Goal: Transaction & Acquisition: Book appointment/travel/reservation

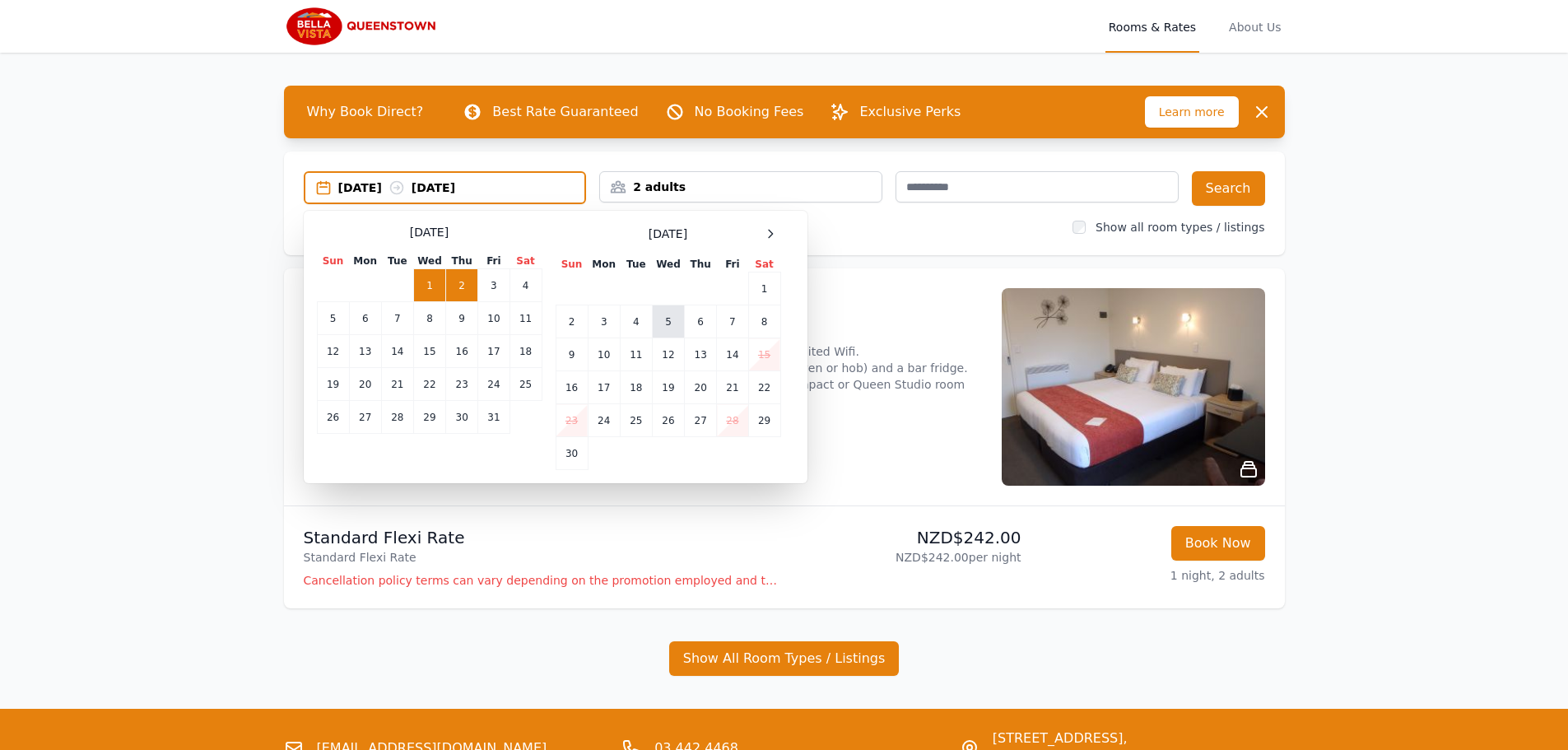
drag, startPoint x: 674, startPoint y: 325, endPoint x: 694, endPoint y: 322, distance: 20.2
click at [674, 324] on td "5" at bounding box center [668, 321] width 32 height 33
click at [732, 321] on td "7" at bounding box center [732, 321] width 31 height 33
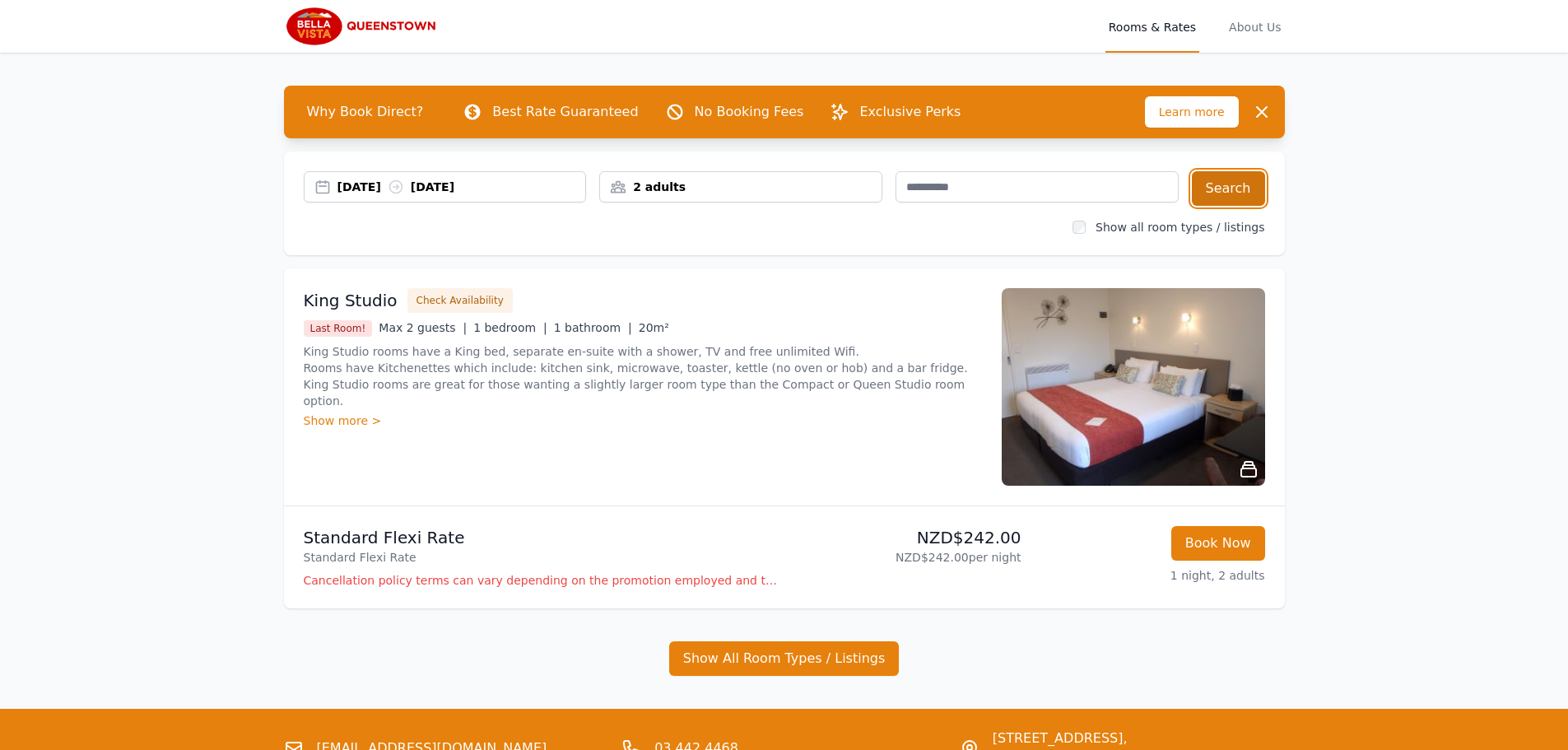
click at [1231, 187] on button "Search" at bounding box center [1228, 188] width 73 height 35
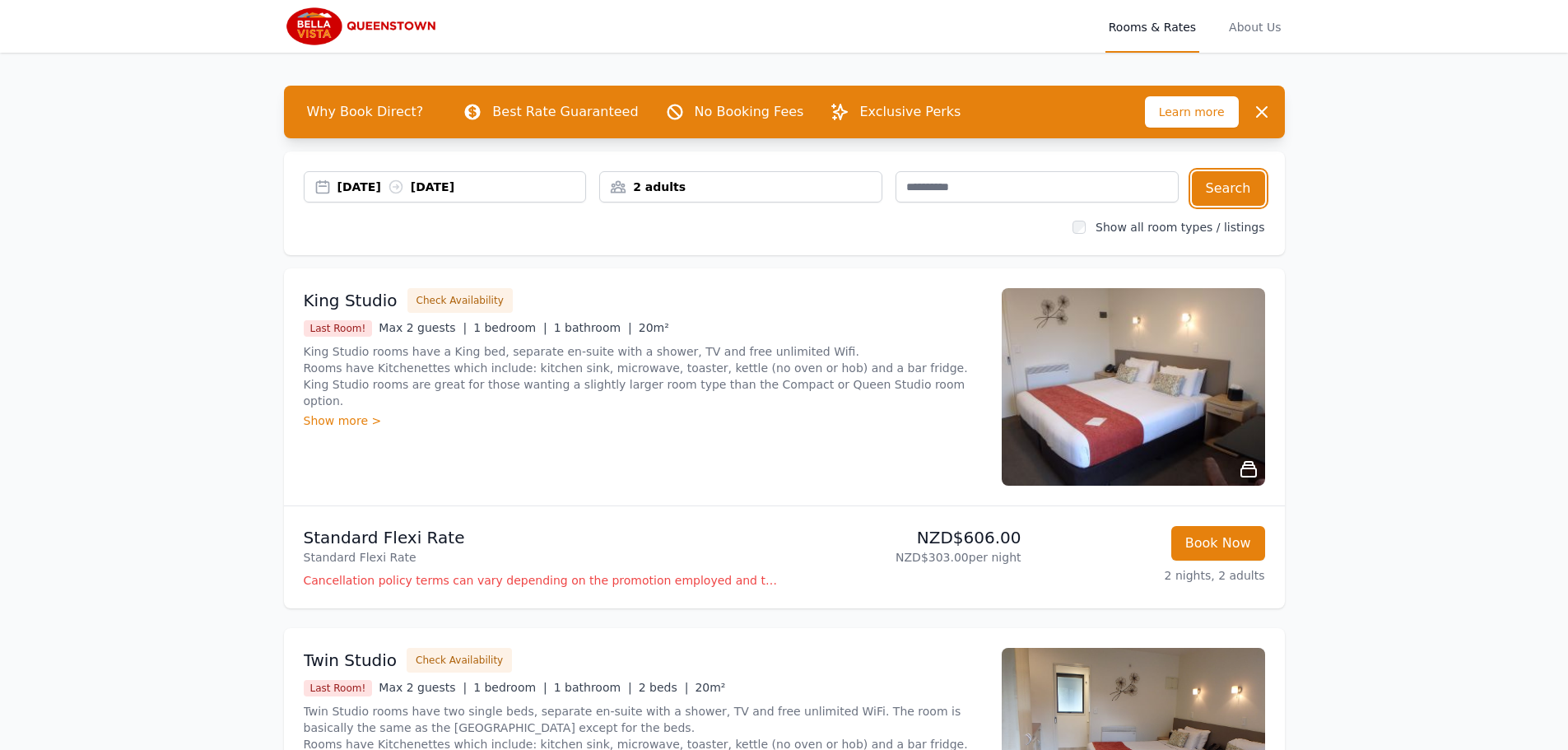
click at [661, 188] on div "2 adults" at bounding box center [741, 186] width 281 height 16
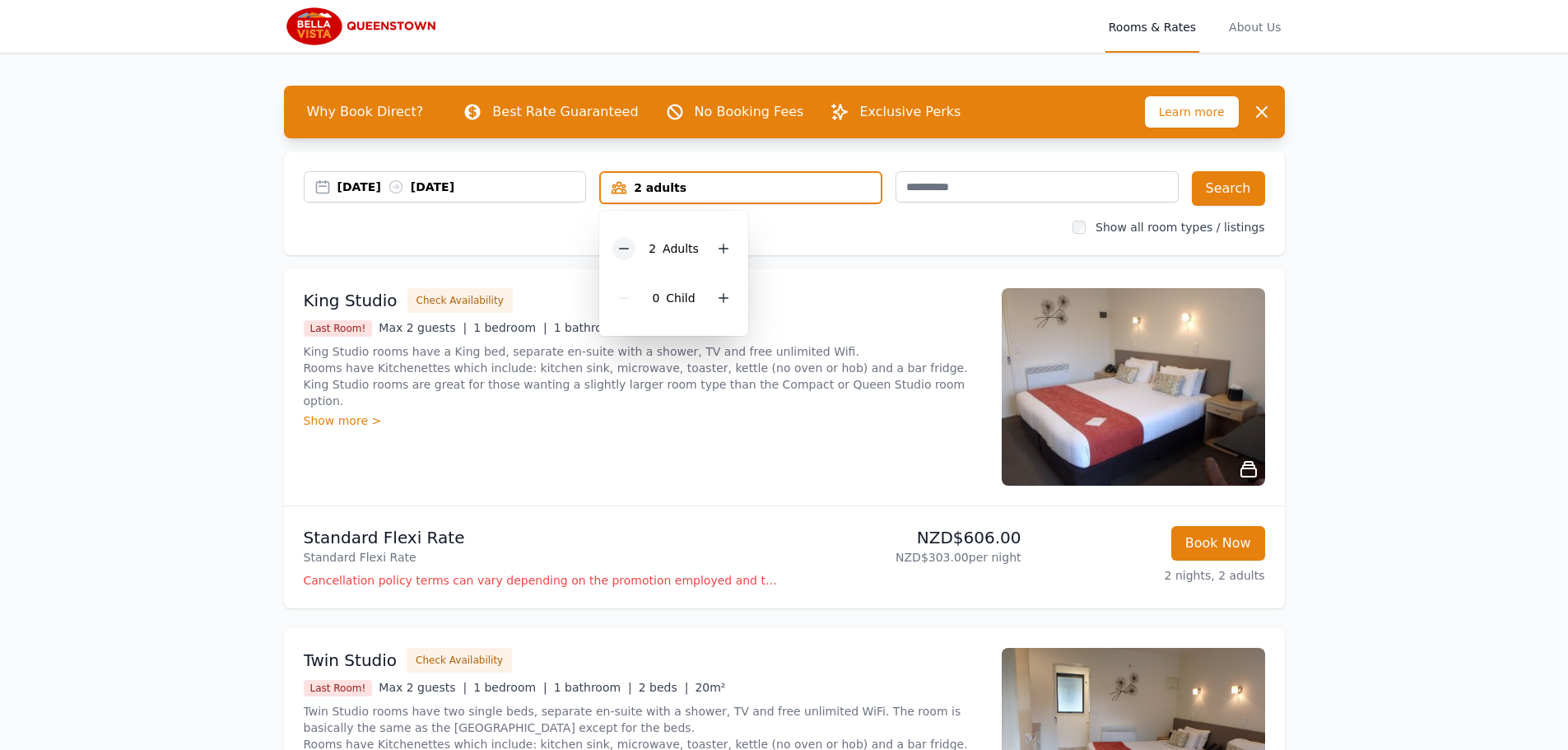
click at [628, 251] on icon at bounding box center [624, 248] width 13 height 13
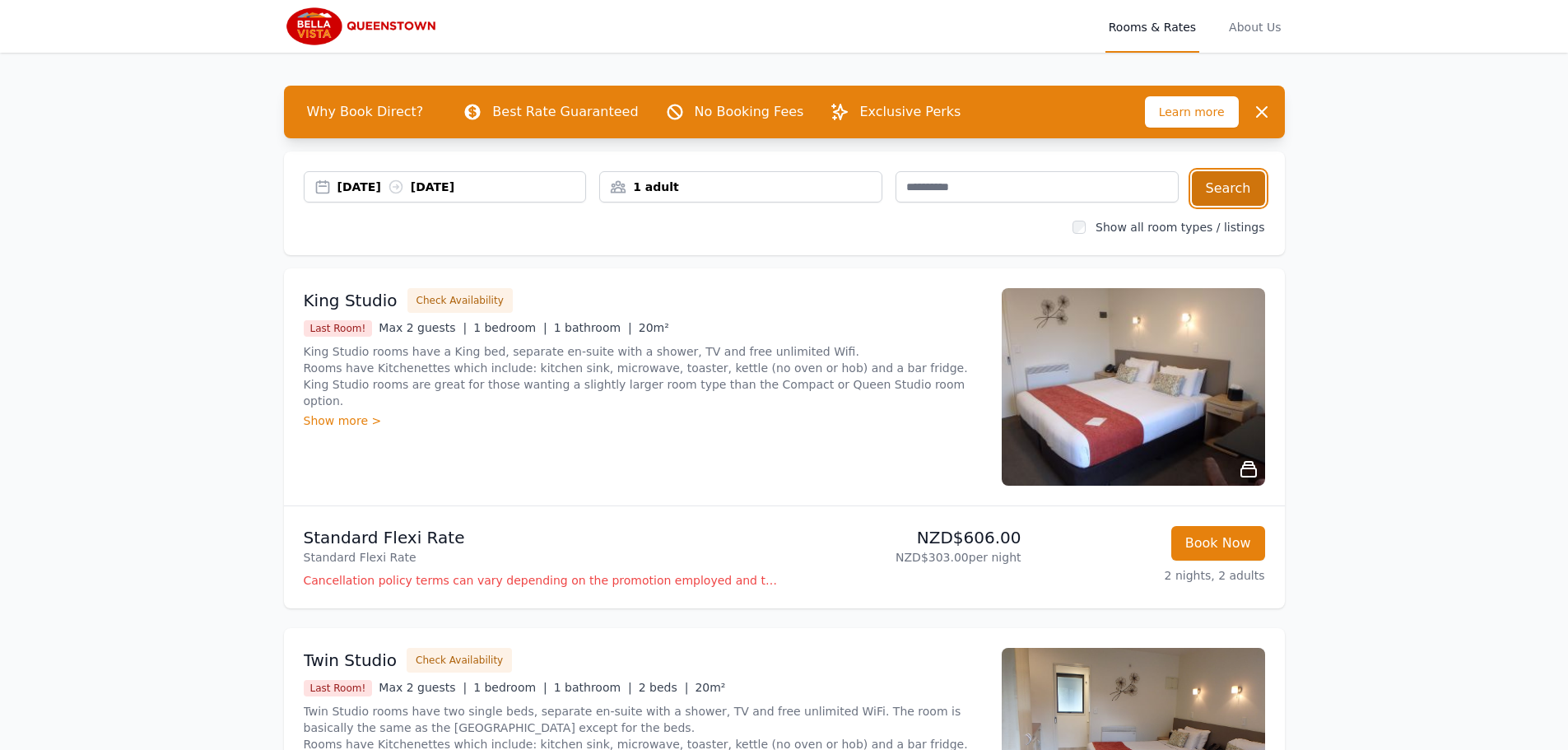
click at [1247, 195] on button "Search" at bounding box center [1228, 188] width 73 height 35
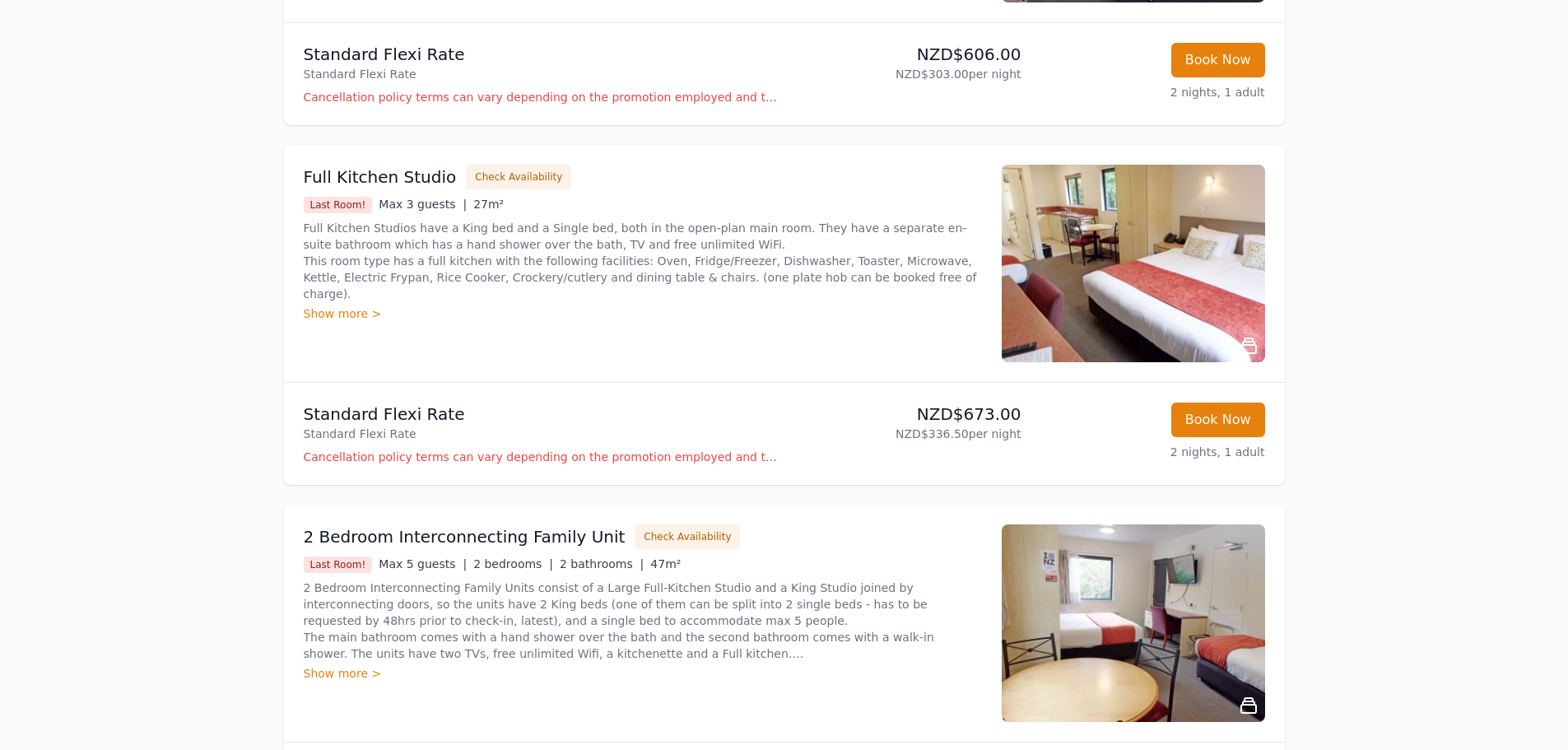
scroll to position [823, 0]
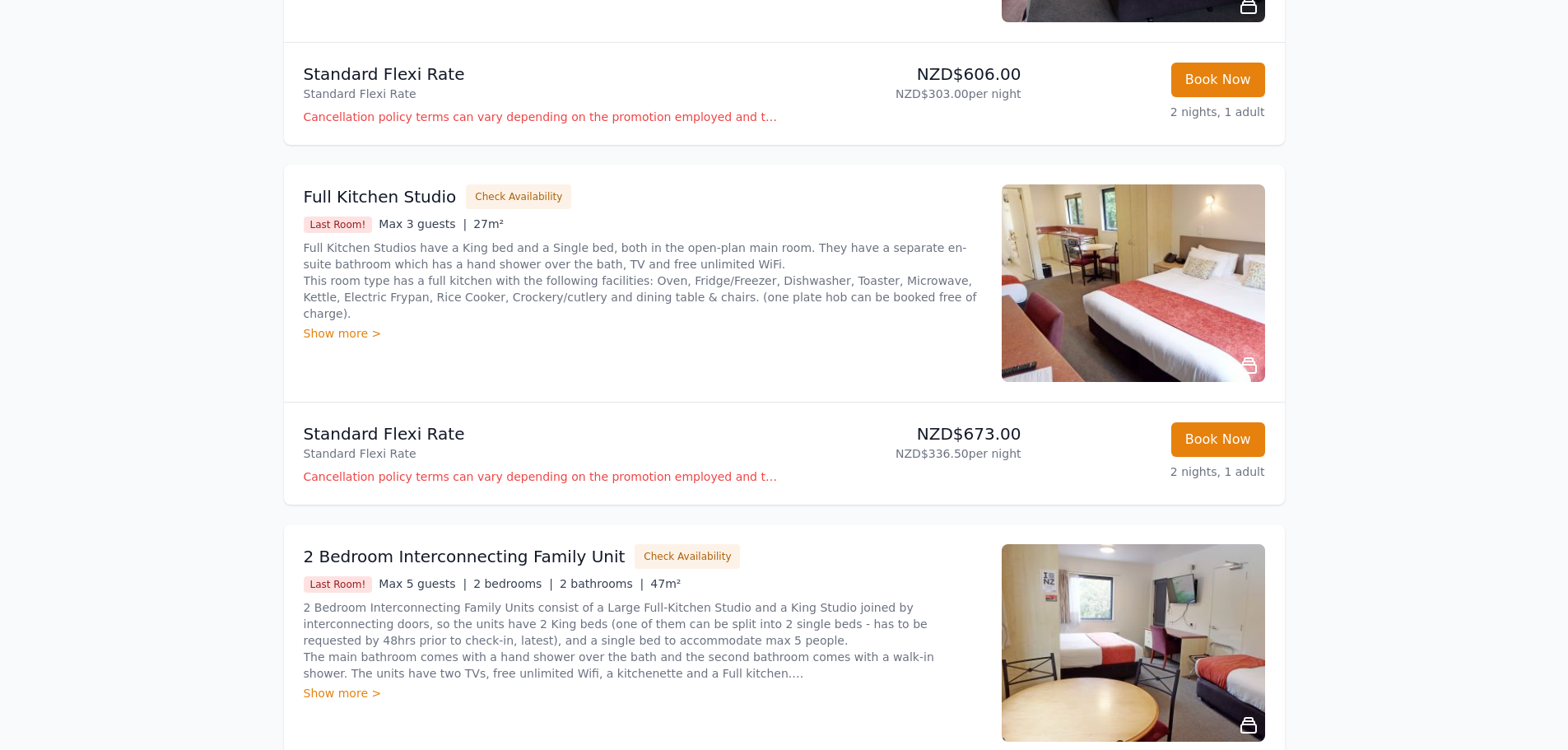
click at [1176, 322] on img at bounding box center [1133, 283] width 264 height 198
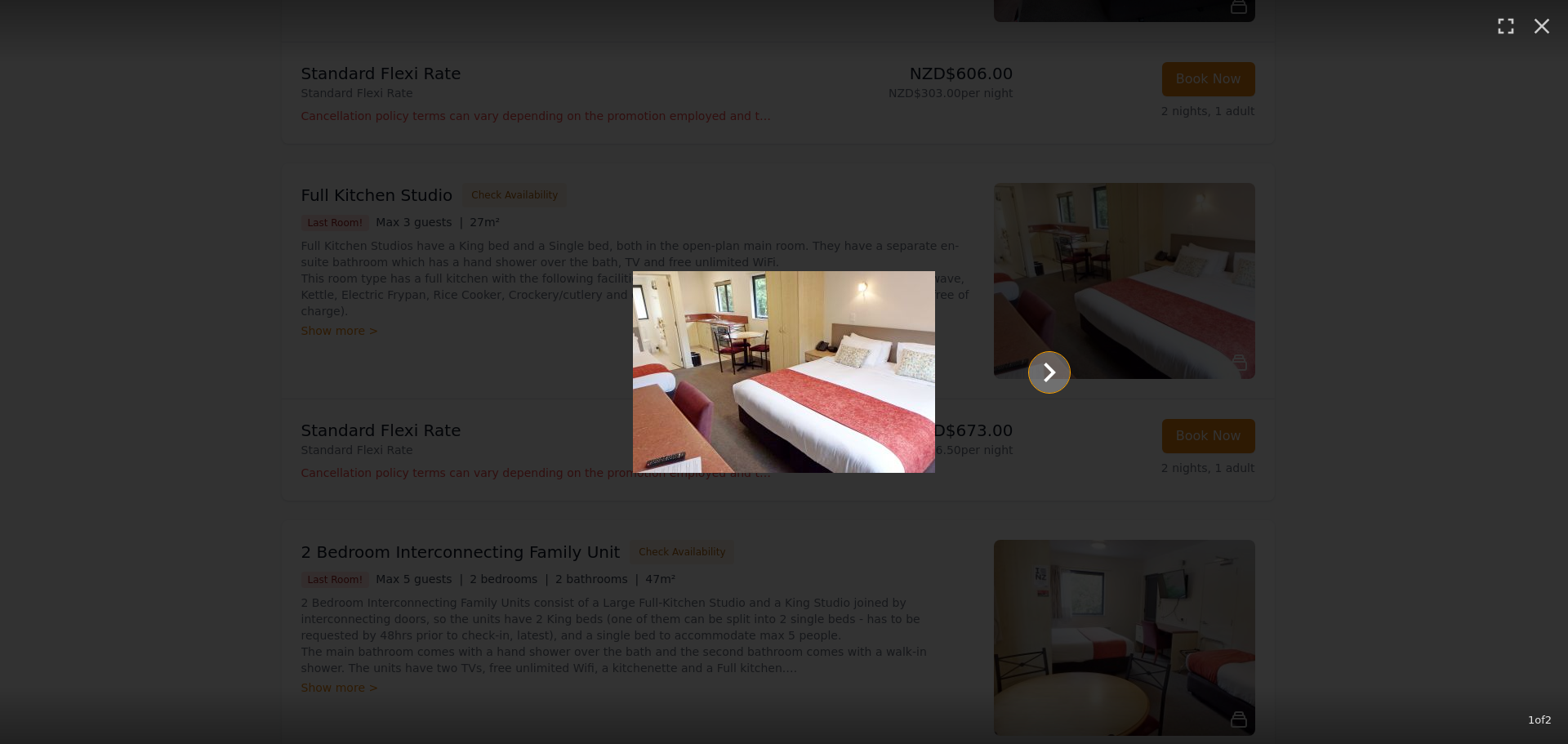
click at [1046, 374] on icon "Show slide 2 of 2" at bounding box center [1050, 372] width 39 height 39
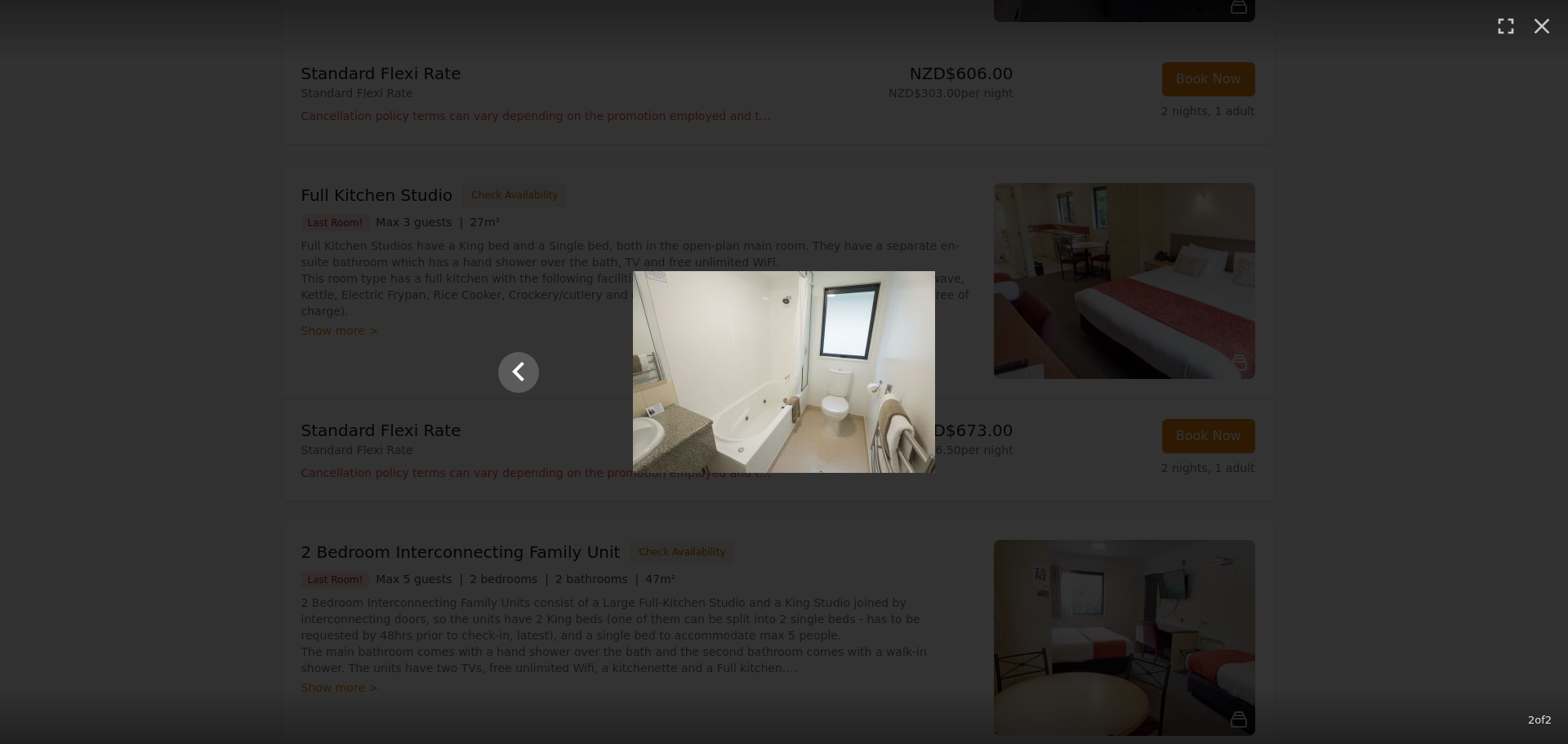
click at [1046, 374] on div at bounding box center [784, 372] width 604 height 202
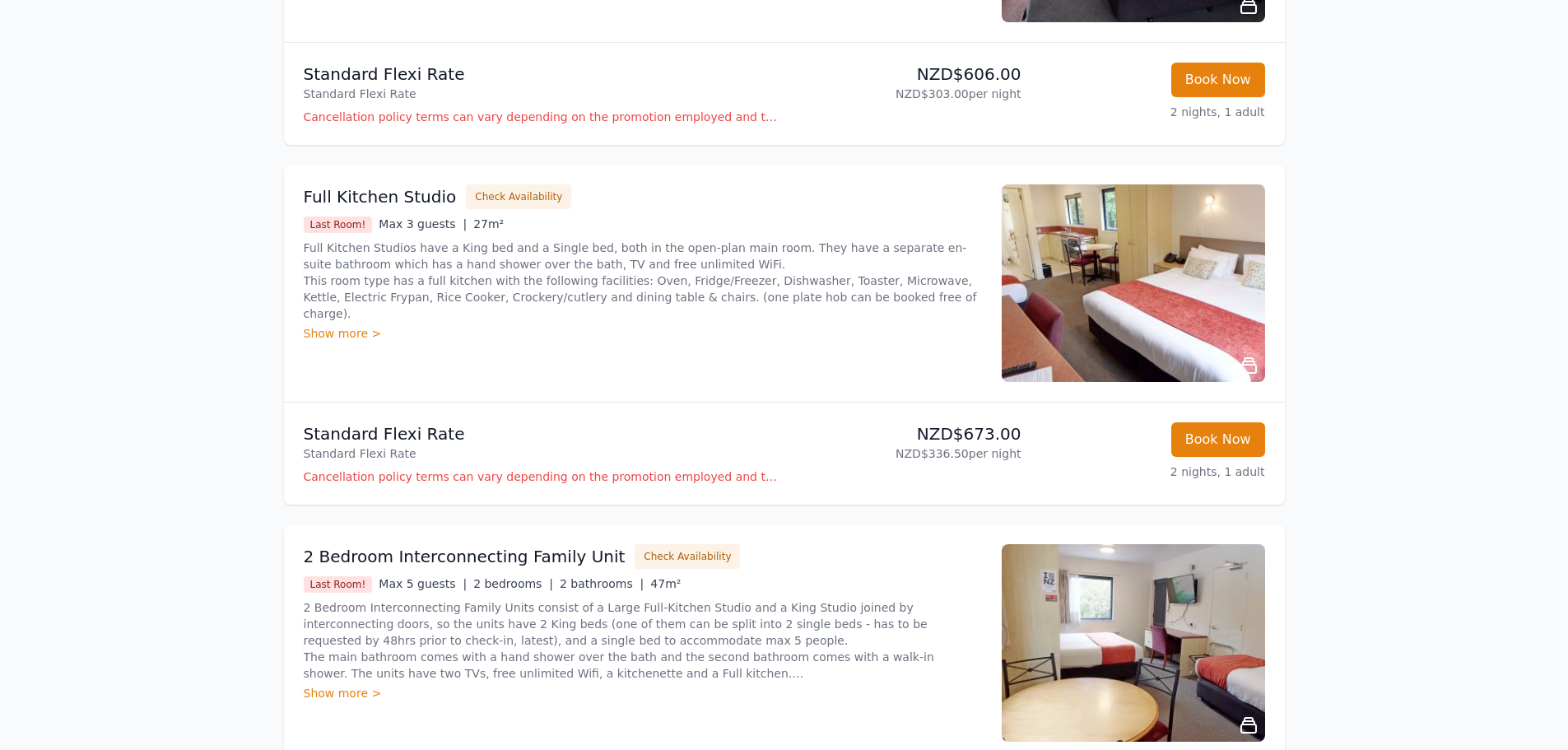
click at [1097, 358] on img at bounding box center [1133, 283] width 264 height 198
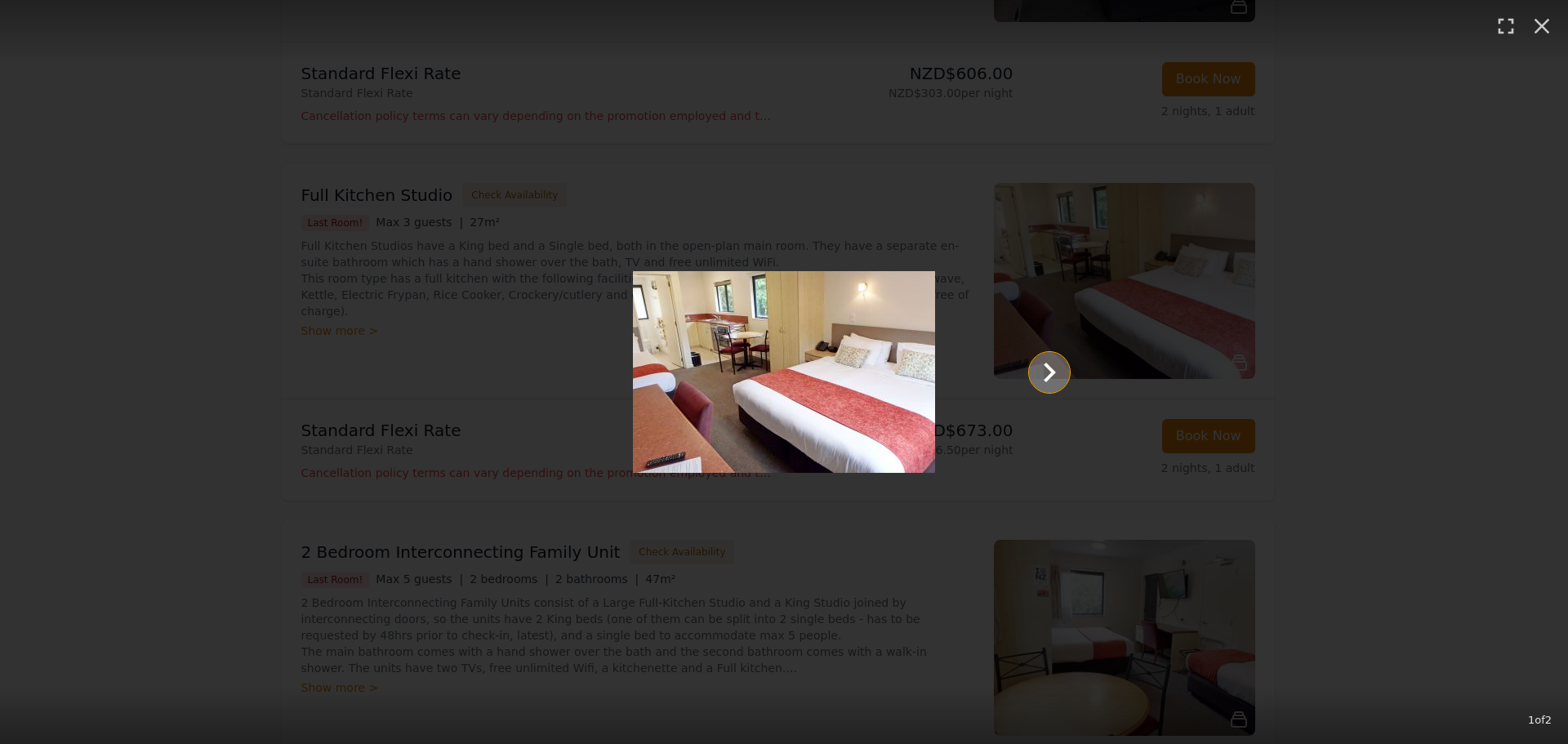
click at [1038, 368] on icon "Show slide 2 of 2" at bounding box center [1050, 372] width 39 height 39
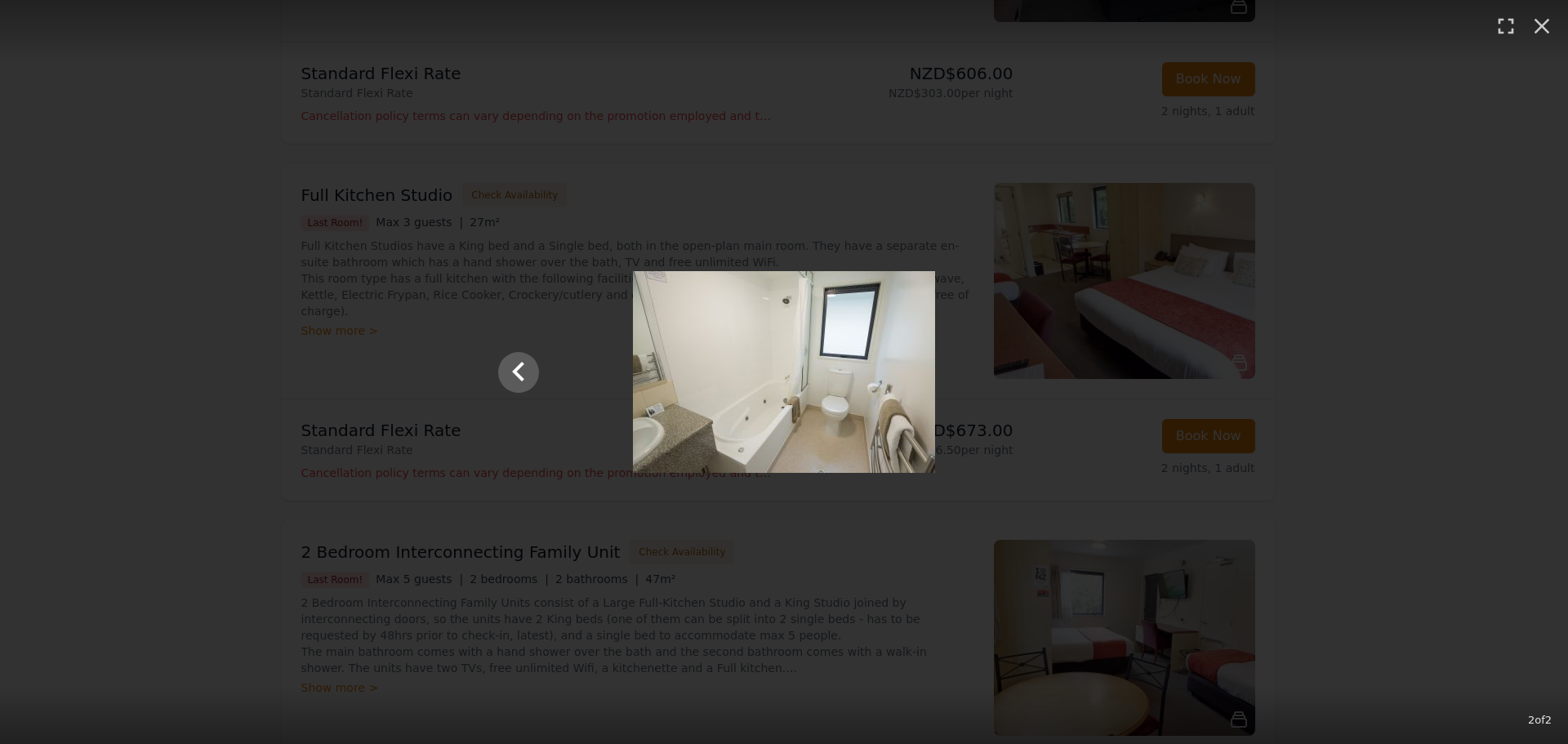
click at [603, 213] on div "2 of 2" at bounding box center [784, 372] width 1568 height 744
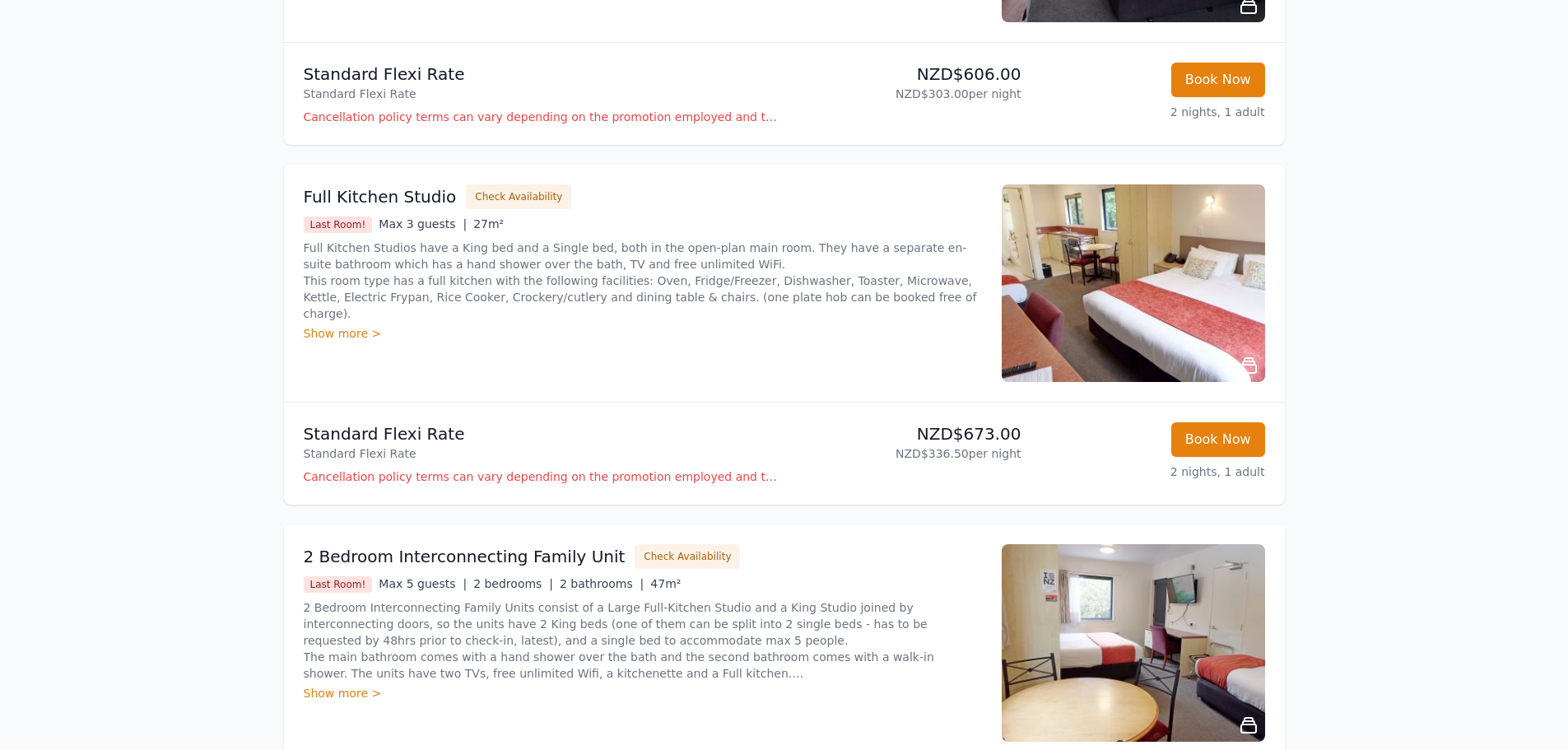
click at [347, 325] on div "Show more >" at bounding box center [643, 332] width 679 height 16
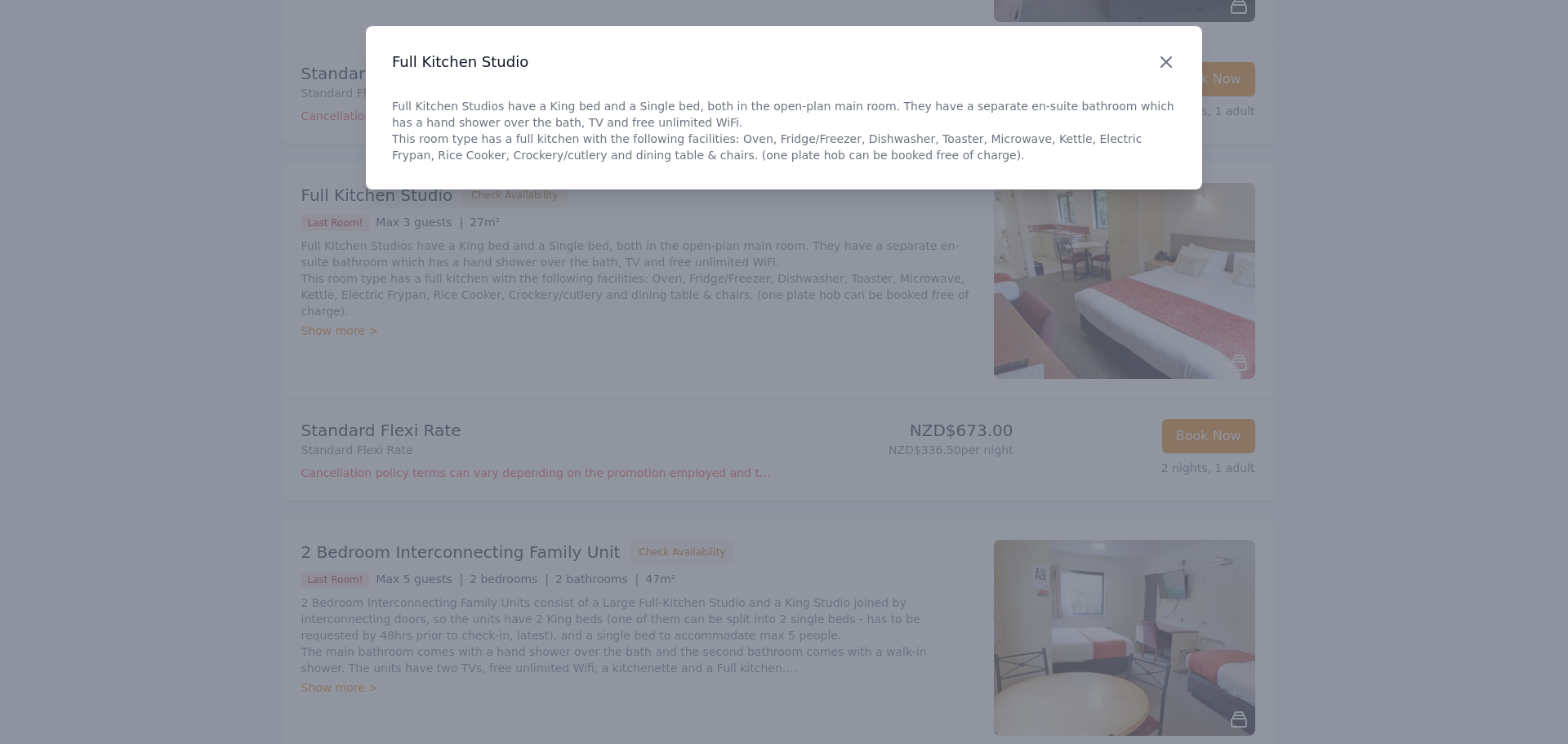
click at [1168, 58] on icon "button" at bounding box center [1165, 62] width 20 height 20
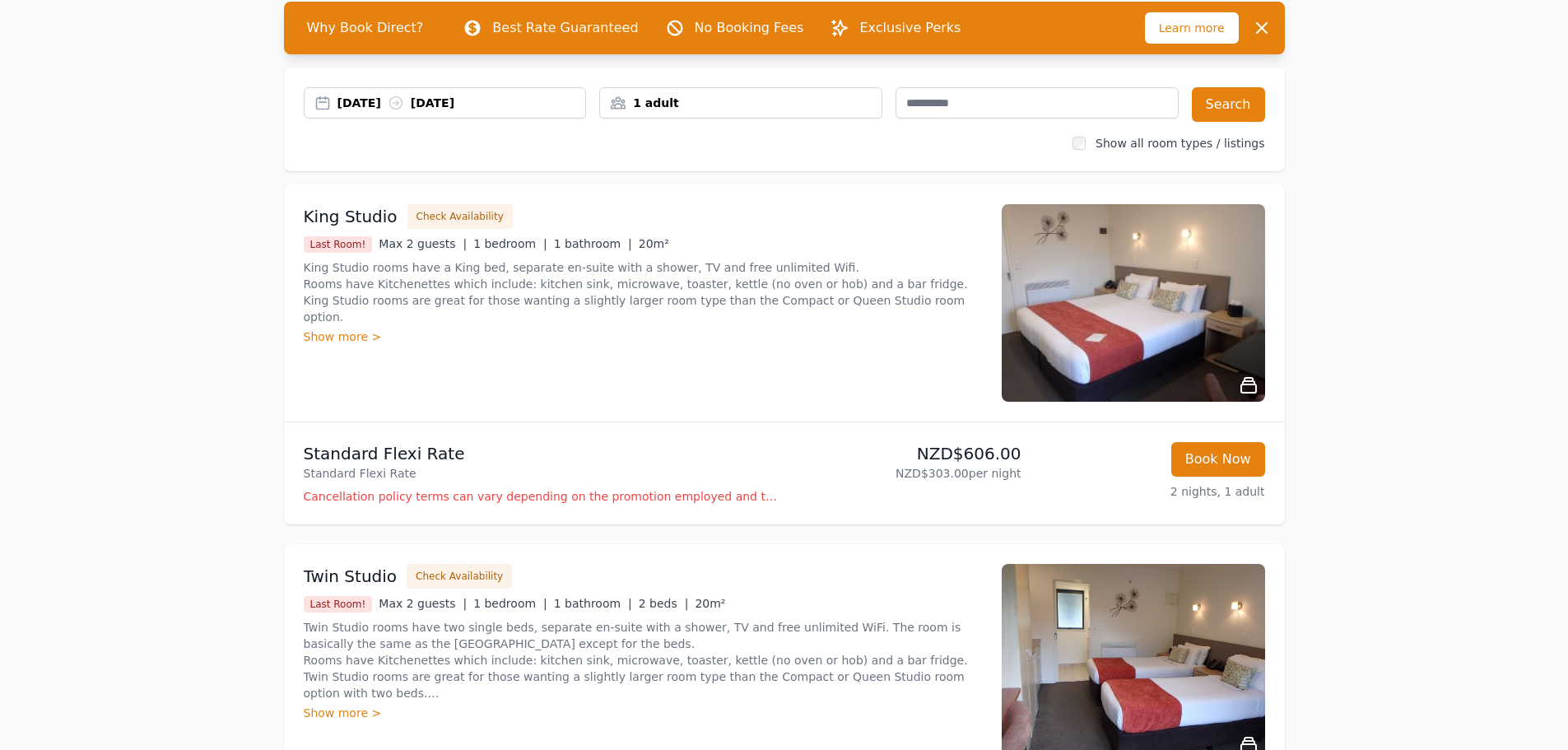
scroll to position [82, 0]
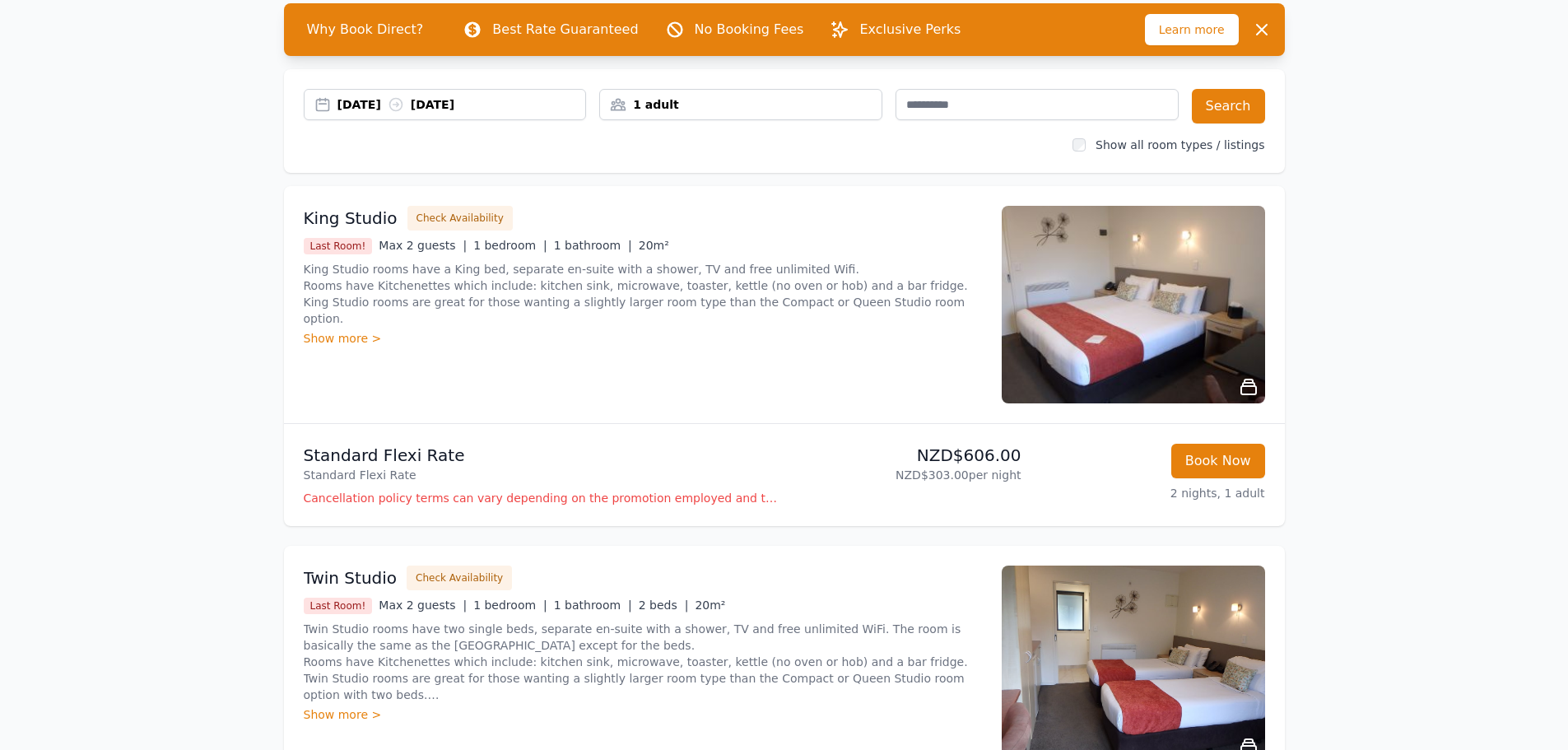
click at [1178, 318] on img at bounding box center [1133, 305] width 264 height 198
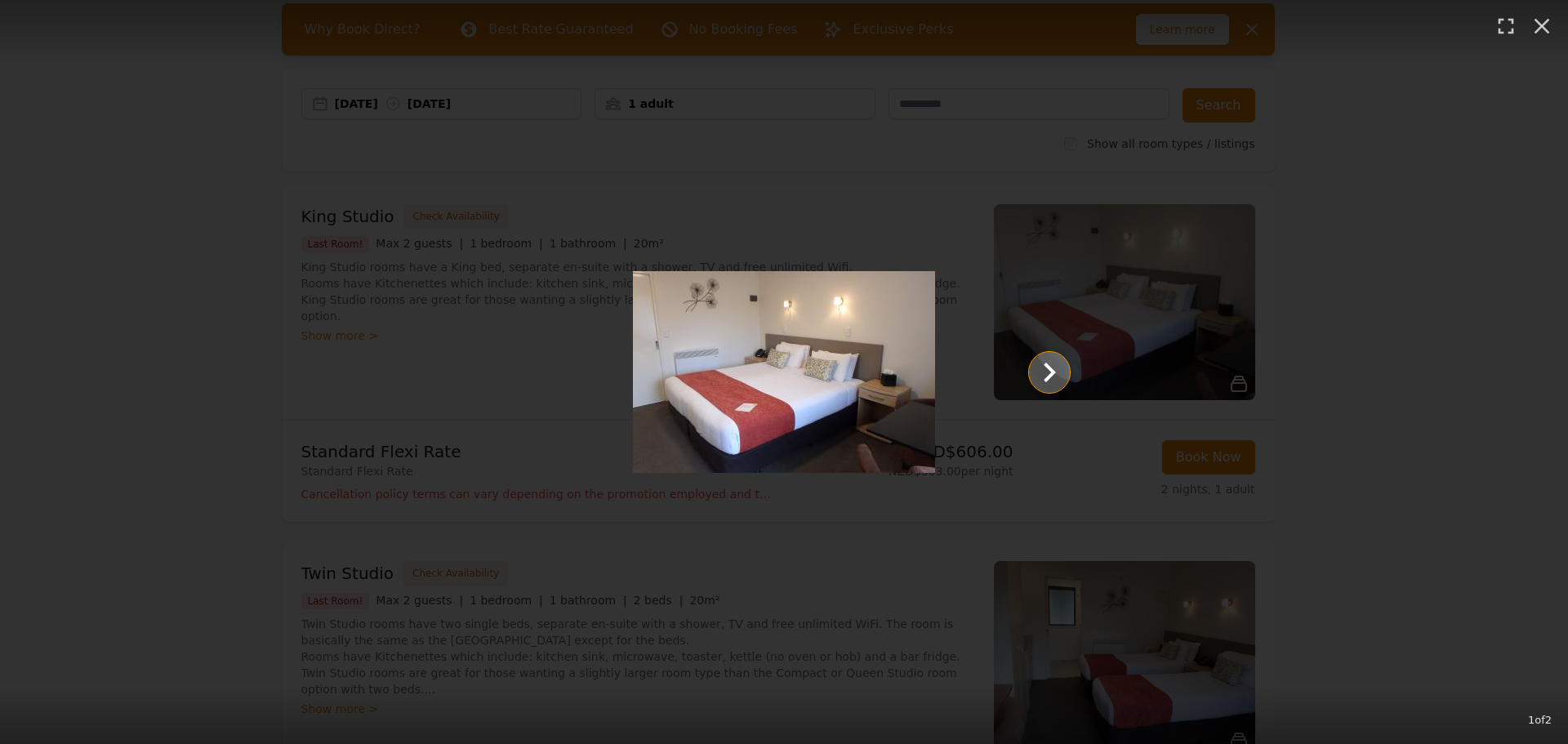
click at [1038, 369] on icon "Show slide 2 of 2" at bounding box center [1050, 372] width 39 height 39
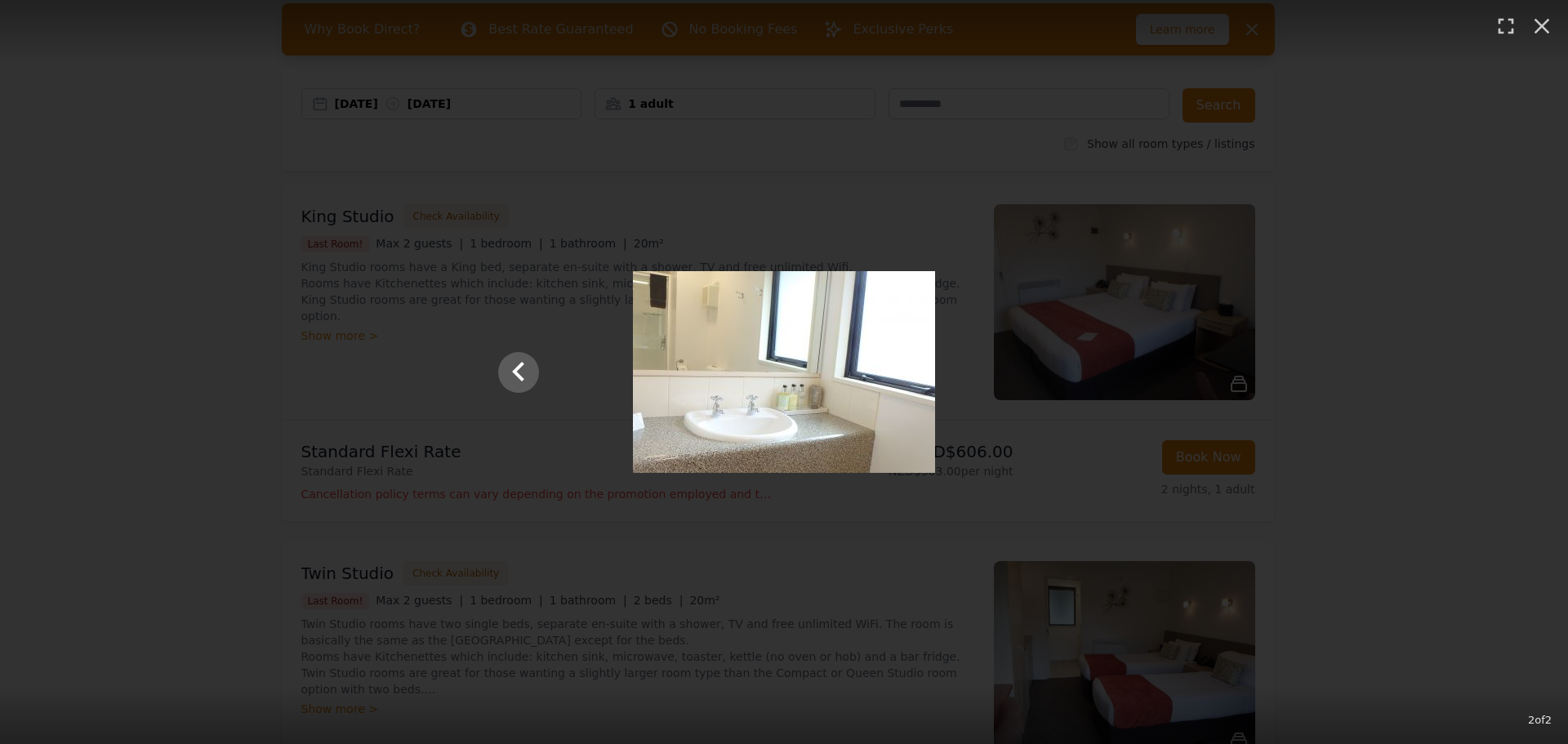
click at [1038, 369] on div at bounding box center [784, 372] width 604 height 202
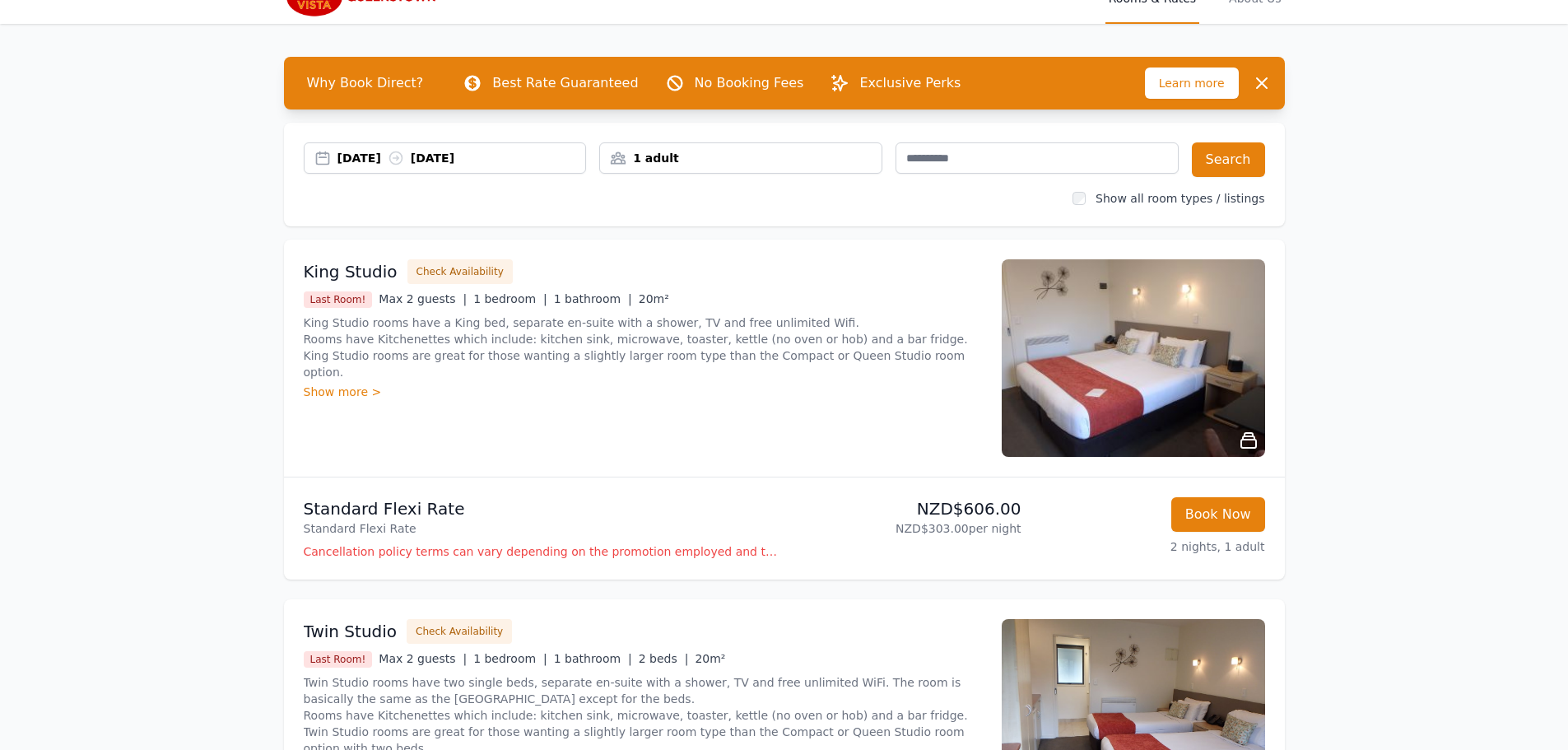
scroll to position [0, 0]
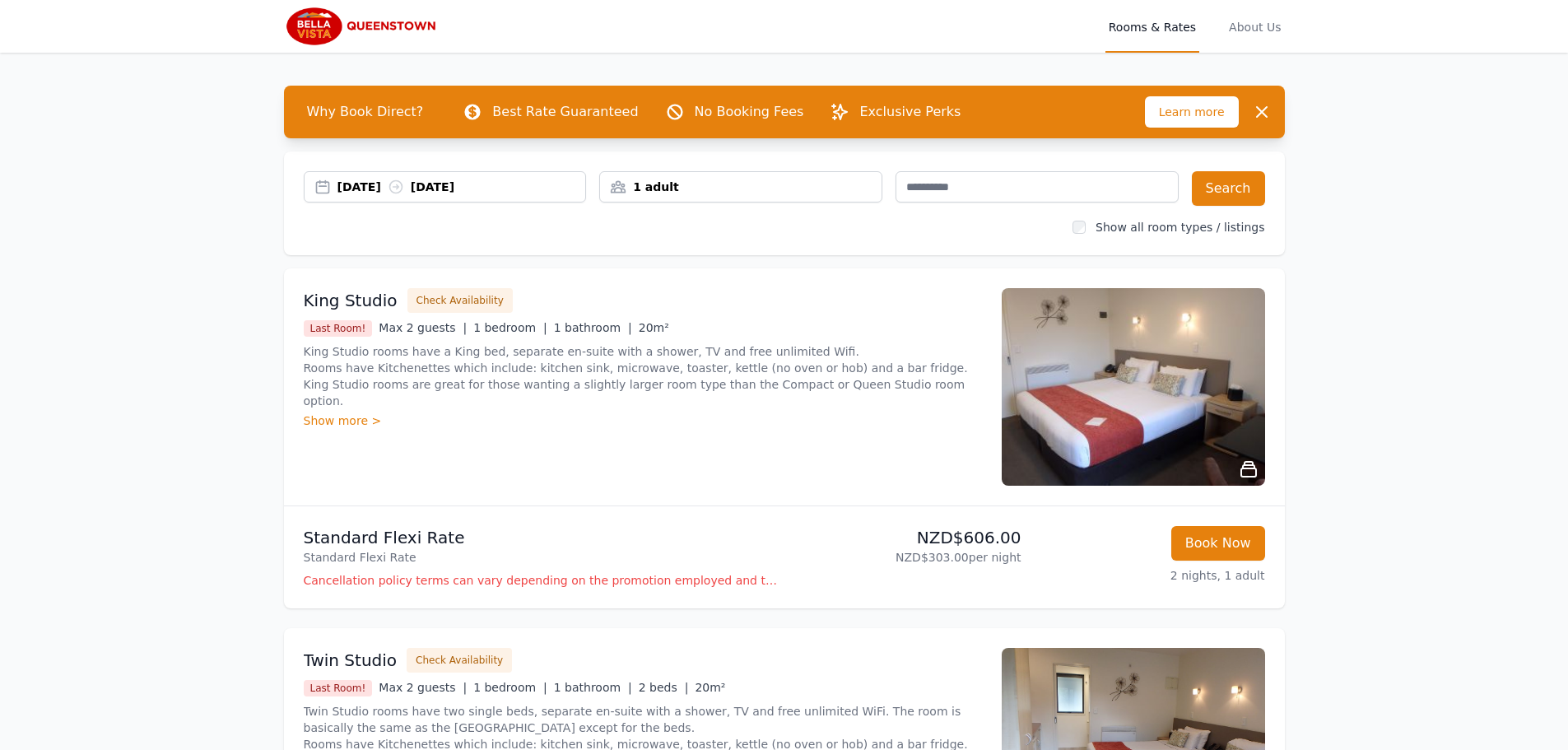
click at [517, 181] on div "[DATE] [DATE]" at bounding box center [462, 186] width 248 height 16
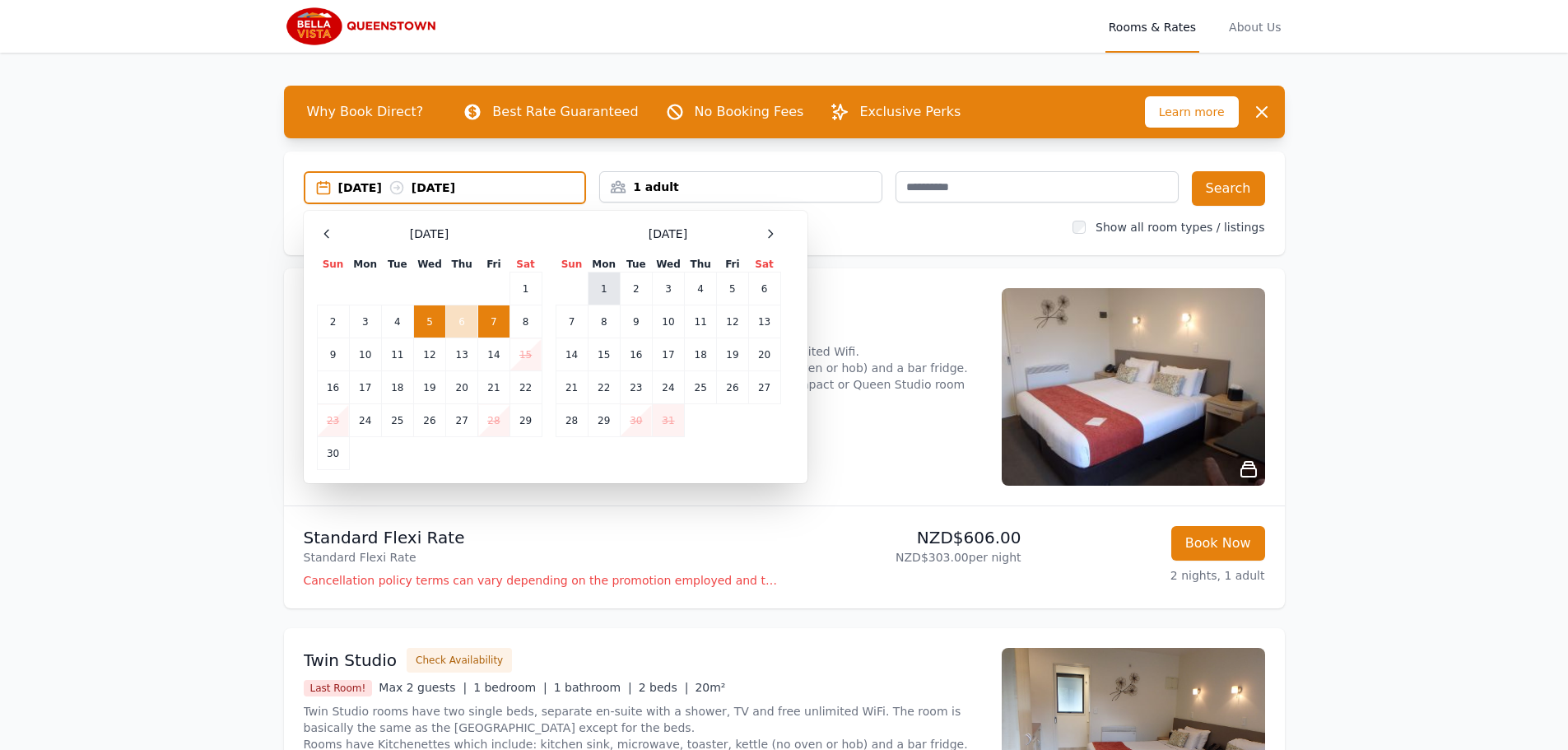
click at [607, 279] on td "1" at bounding box center [603, 288] width 32 height 33
click at [696, 285] on td "4" at bounding box center [701, 288] width 32 height 33
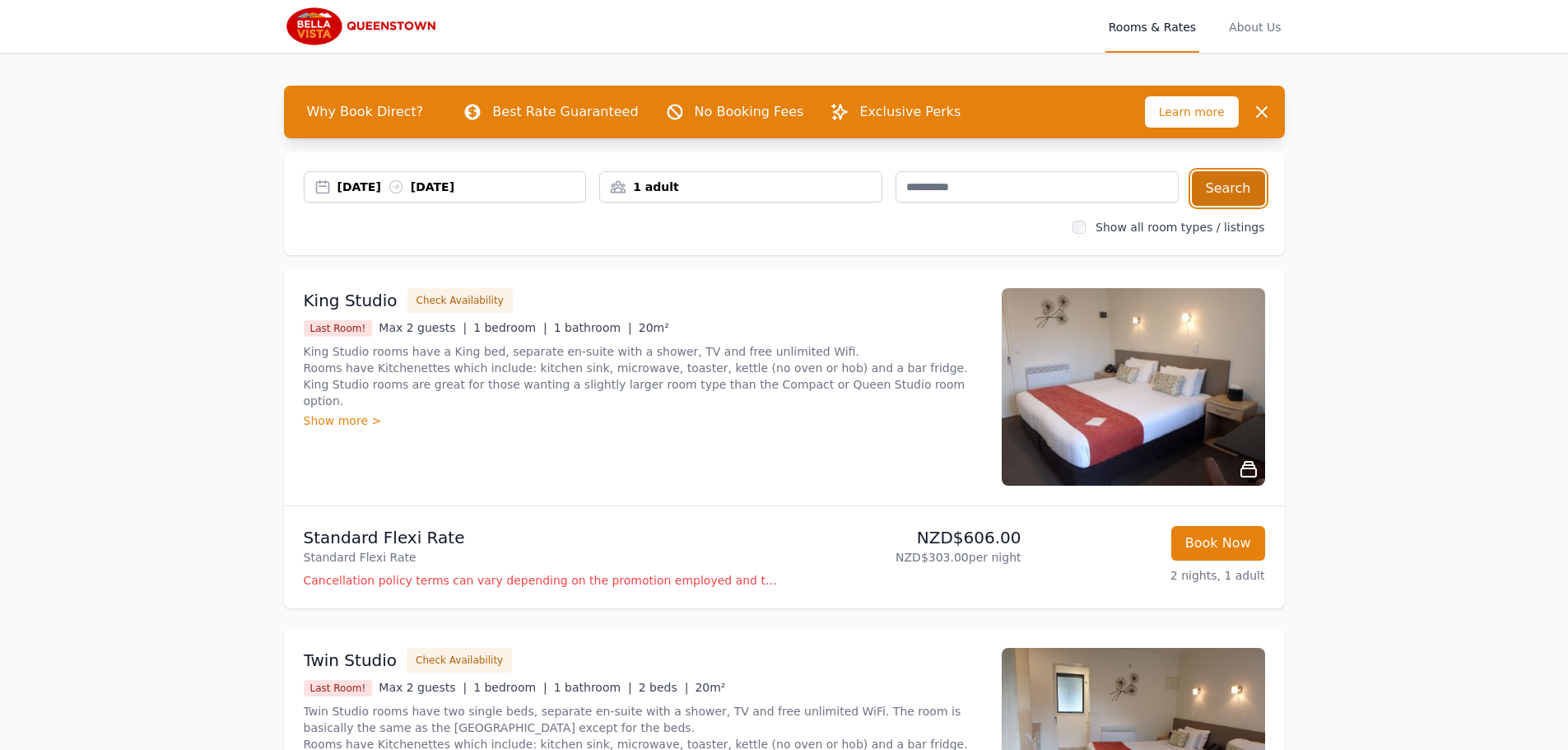
click at [1214, 194] on button "Search" at bounding box center [1228, 188] width 73 height 35
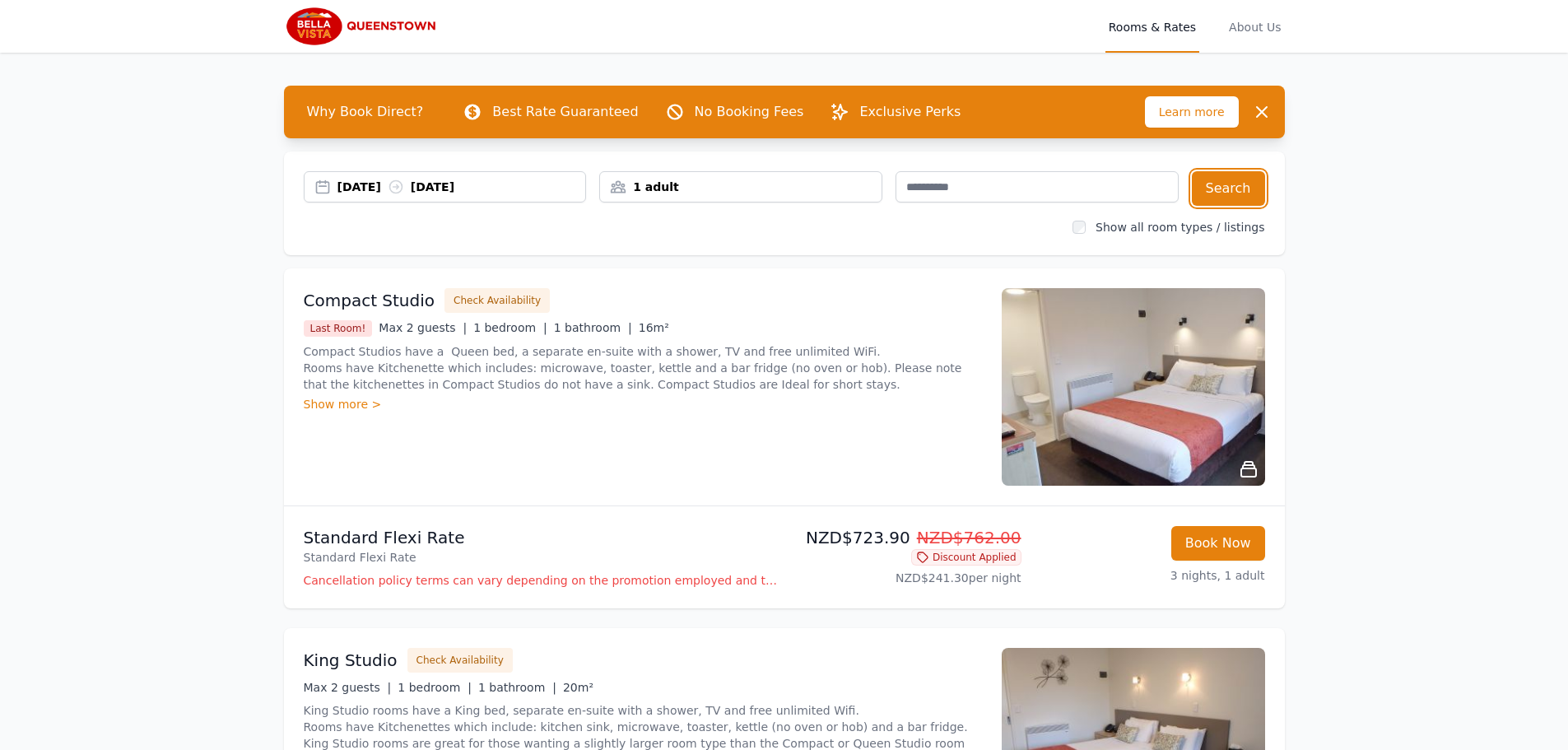
click at [367, 184] on div "[DATE] [DATE]" at bounding box center [462, 186] width 248 height 16
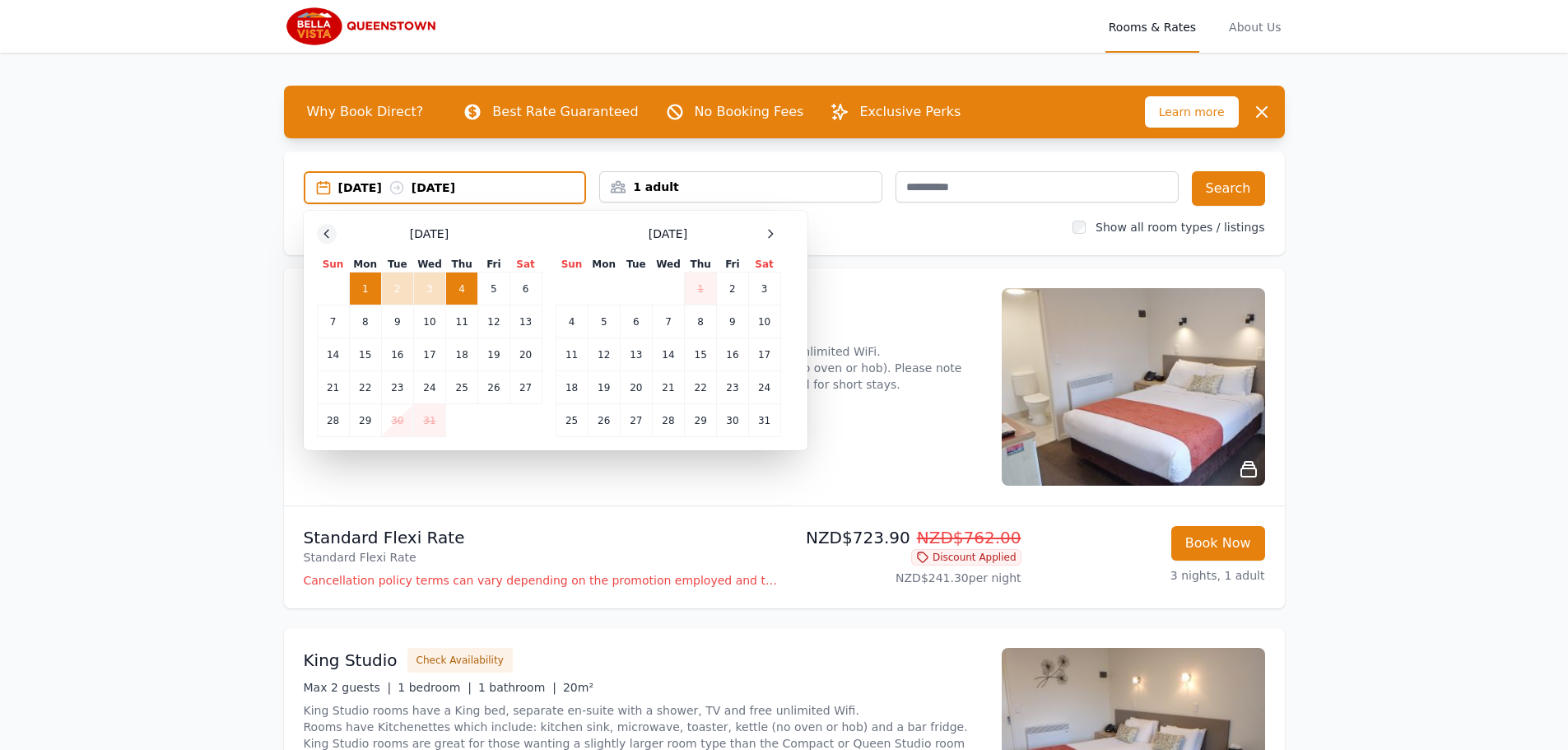
click at [328, 231] on icon at bounding box center [327, 233] width 13 height 13
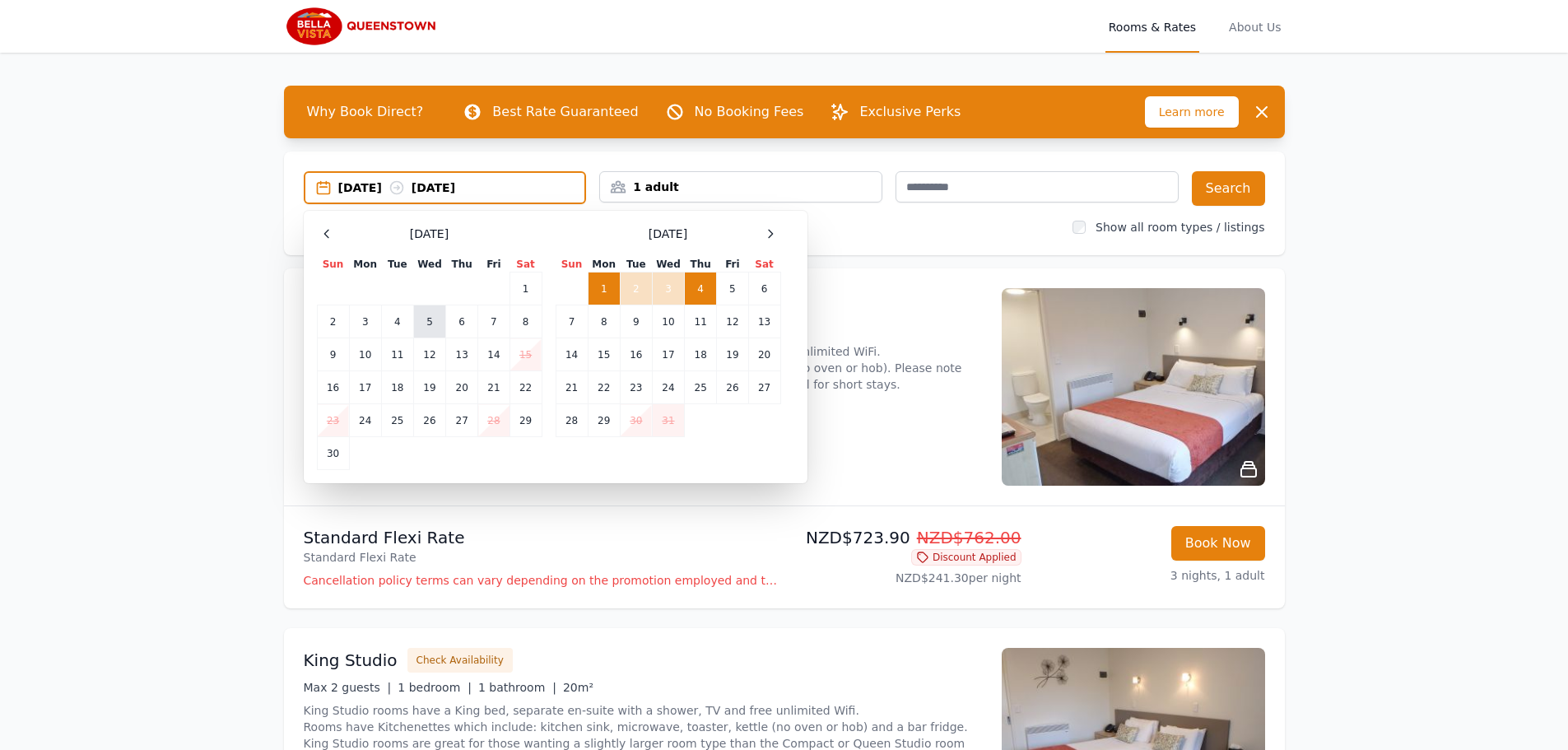
click at [426, 318] on td "5" at bounding box center [429, 321] width 32 height 33
click at [494, 322] on td "7" at bounding box center [493, 321] width 31 height 33
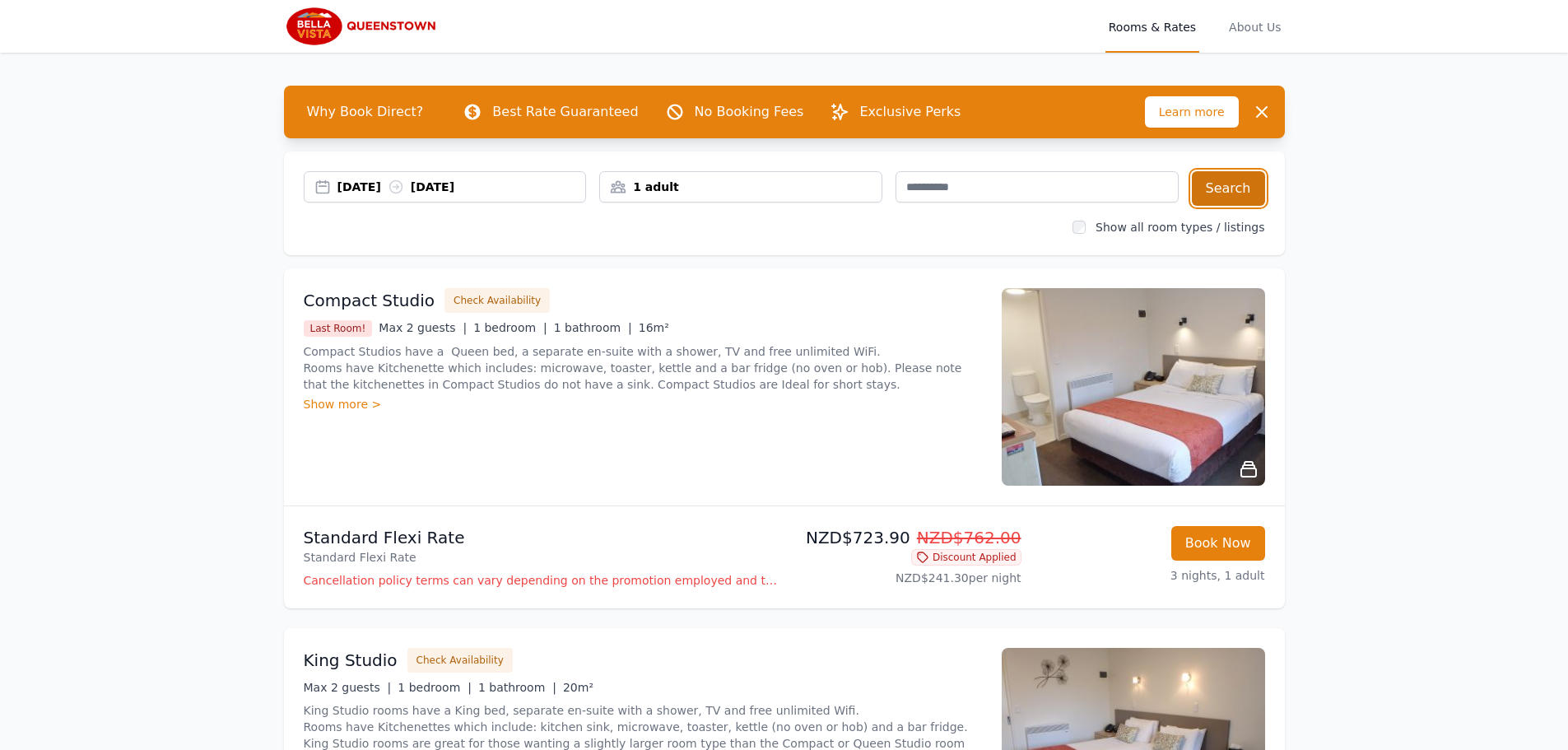
click at [1248, 194] on button "Search" at bounding box center [1228, 188] width 73 height 35
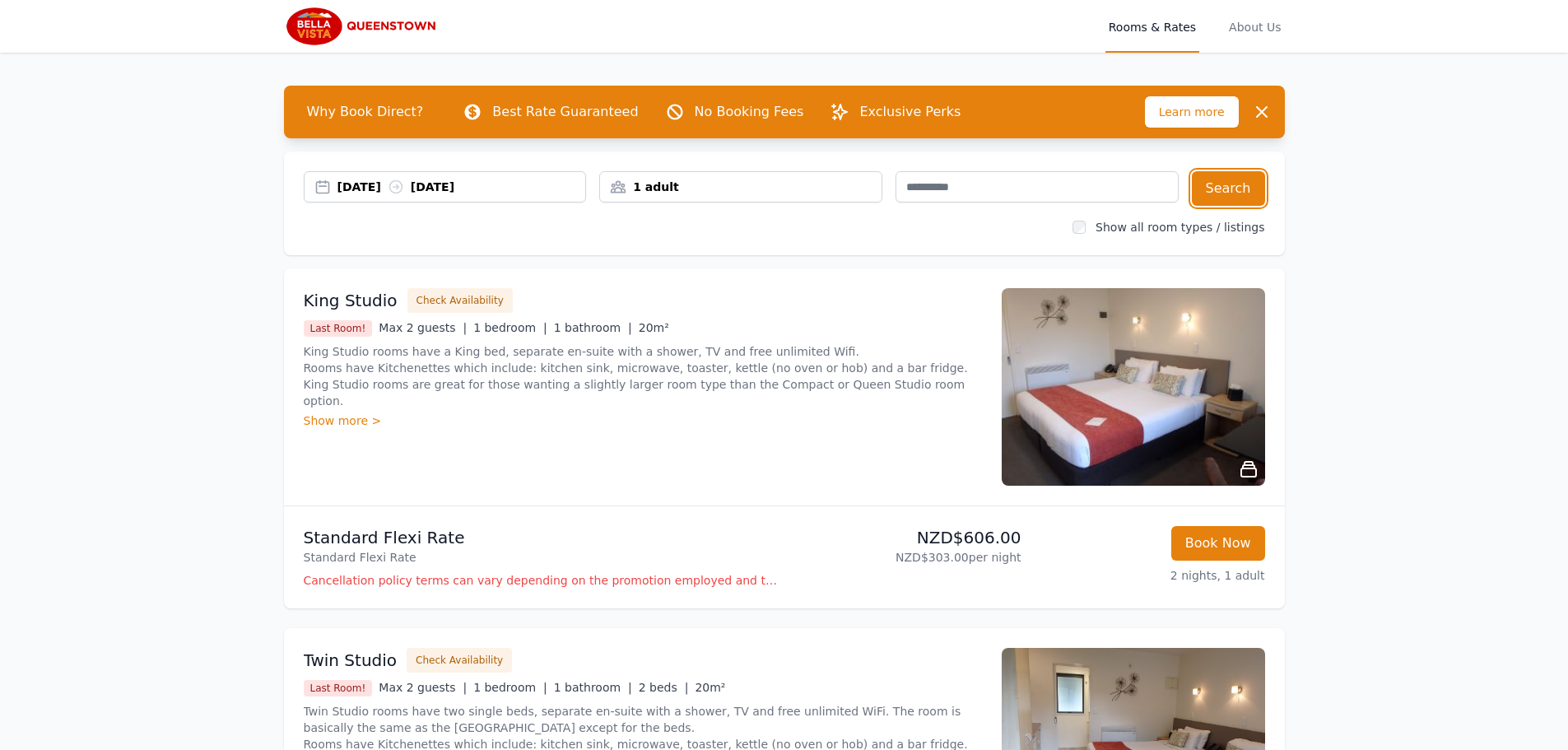
click at [386, 184] on div "[DATE] [DATE]" at bounding box center [462, 186] width 248 height 16
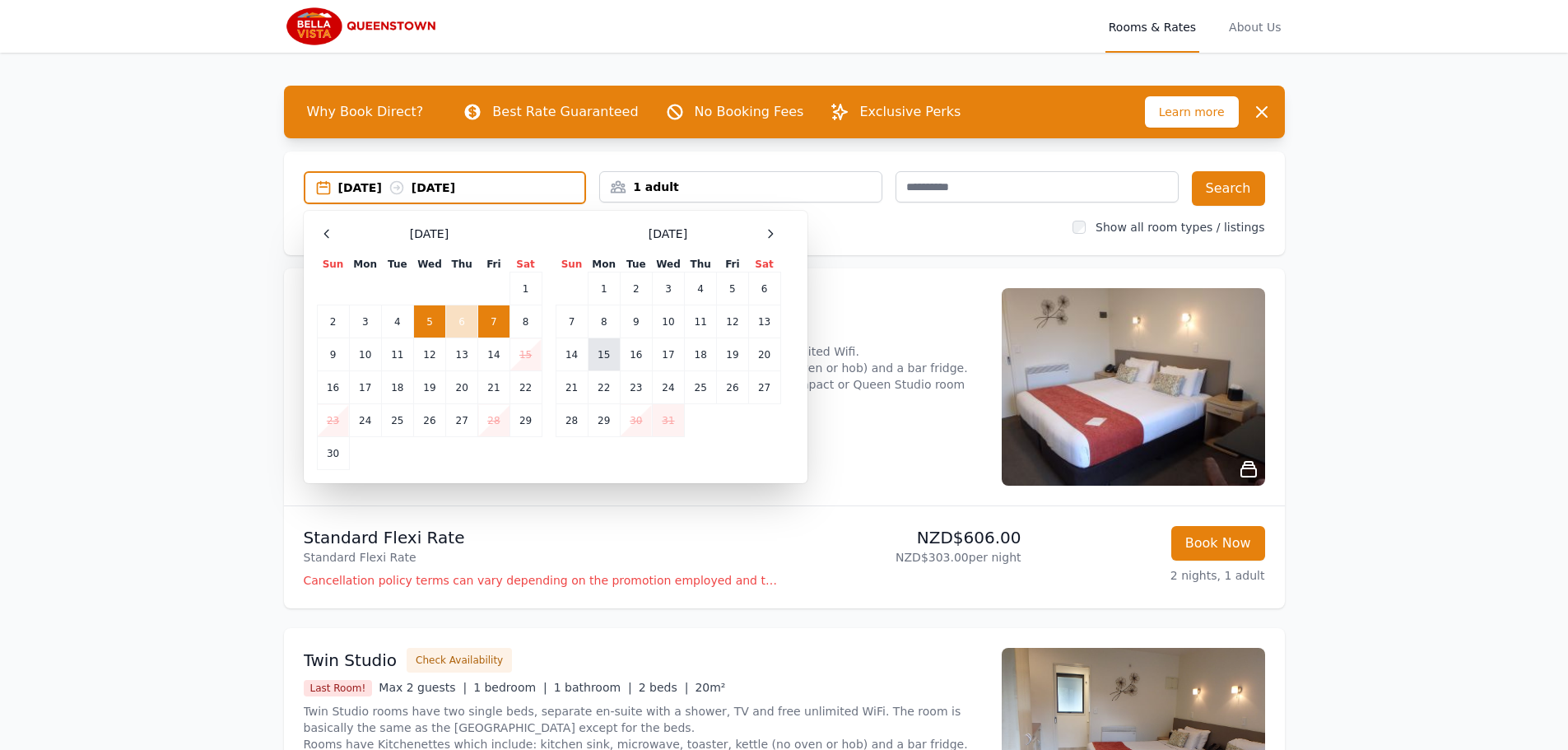
click at [606, 359] on td "15" at bounding box center [603, 354] width 32 height 33
click at [697, 358] on td "18" at bounding box center [701, 354] width 32 height 33
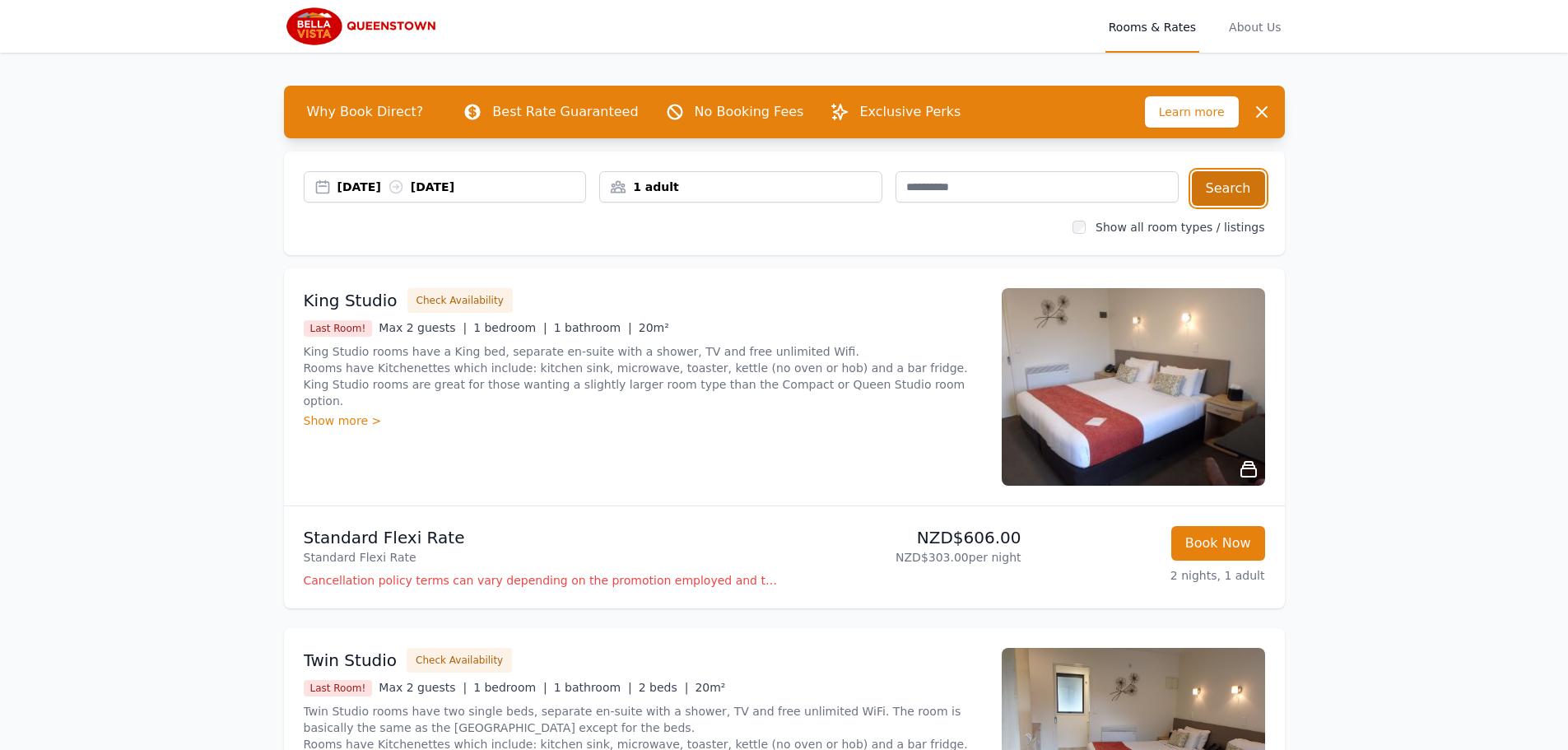
click at [1240, 196] on button "Search" at bounding box center [1228, 188] width 73 height 35
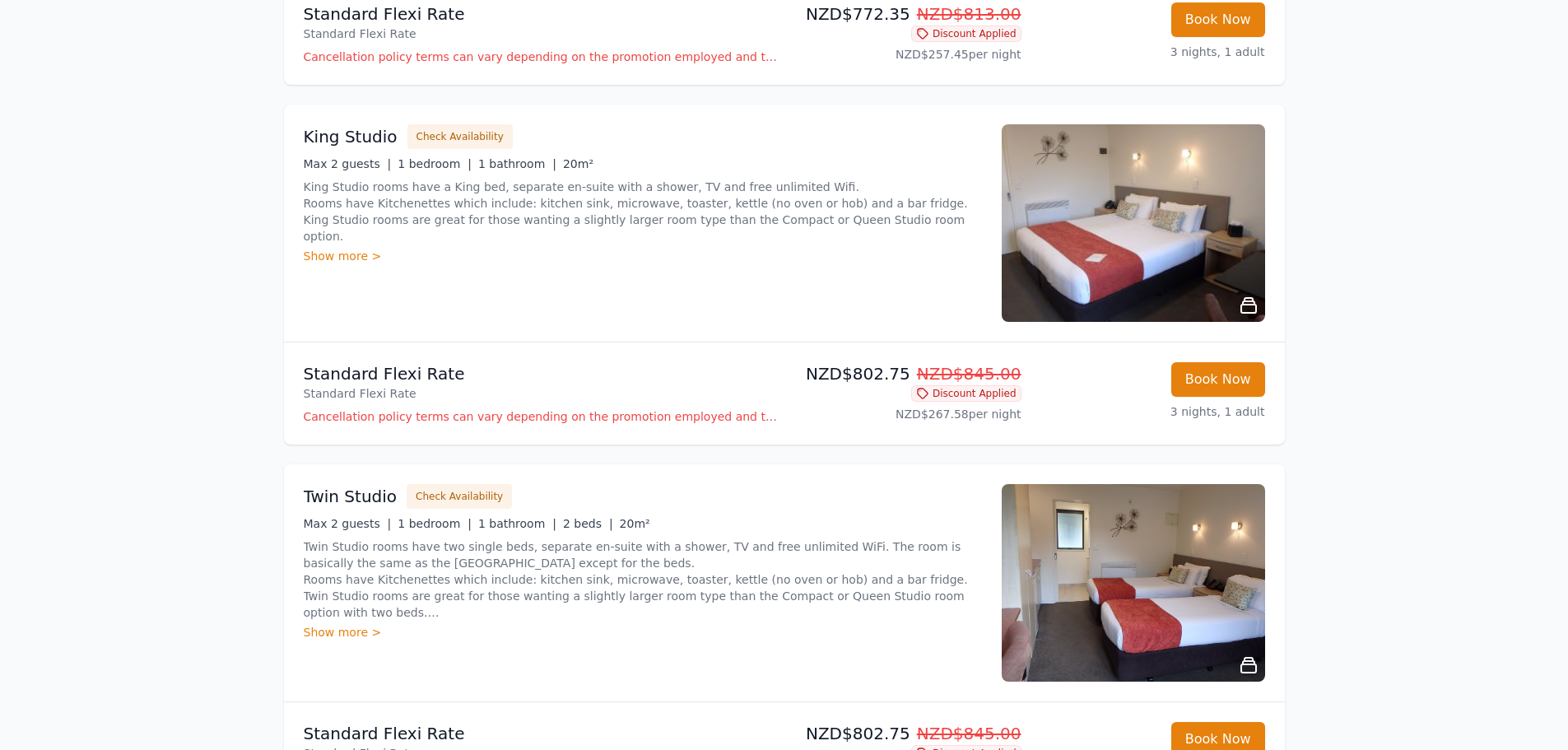
scroll to position [494, 0]
